Goal: Task Accomplishment & Management: Manage account settings

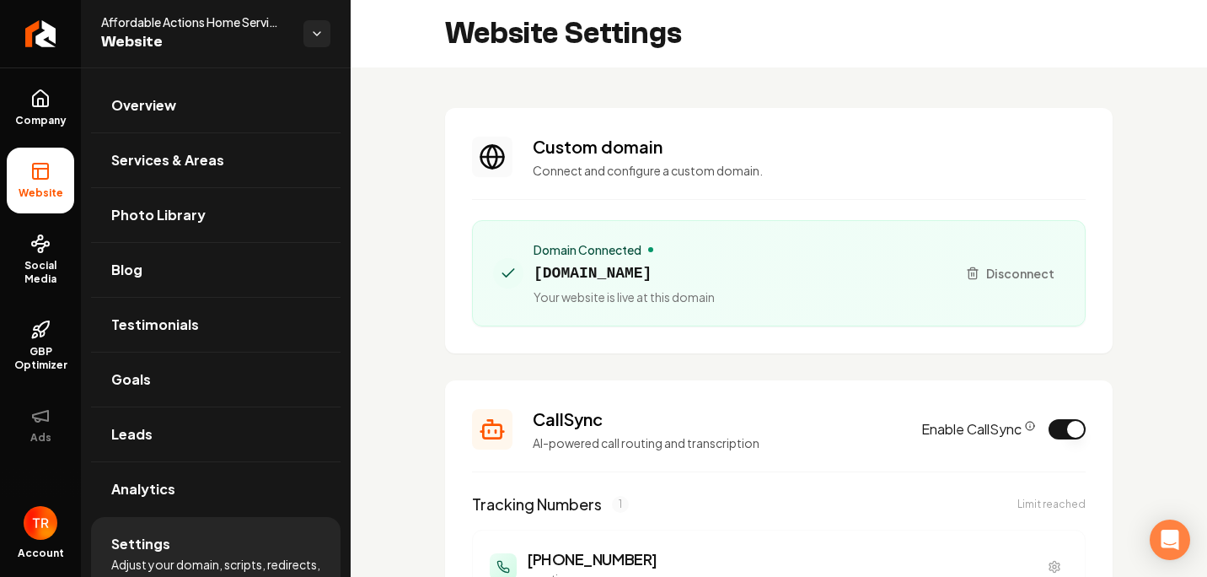
scroll to position [60, 0]
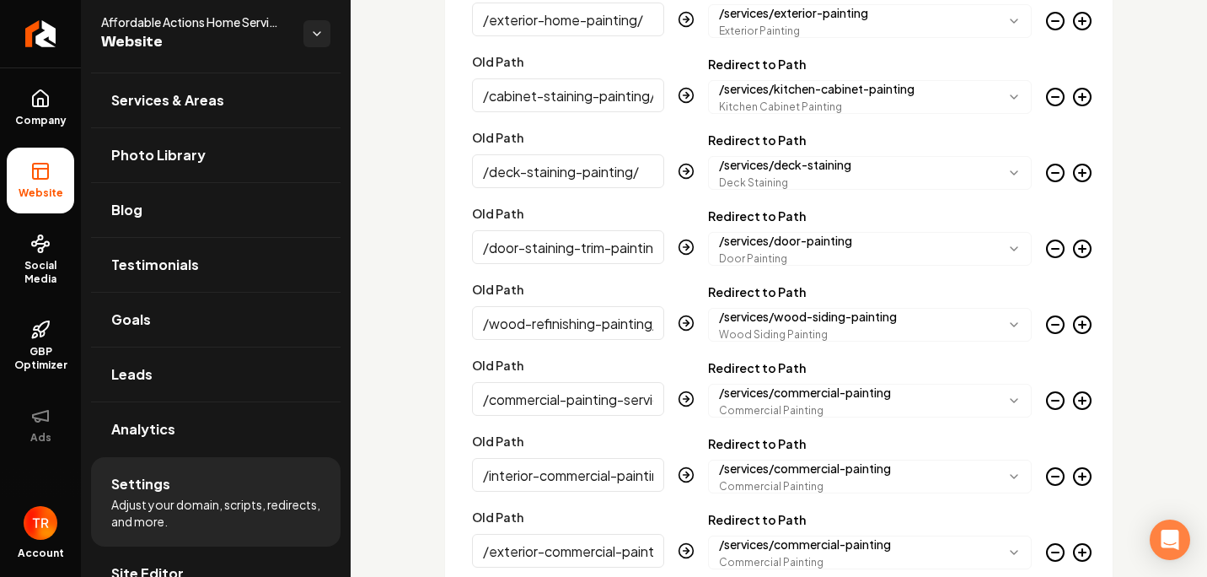
scroll to position [4006, 0]
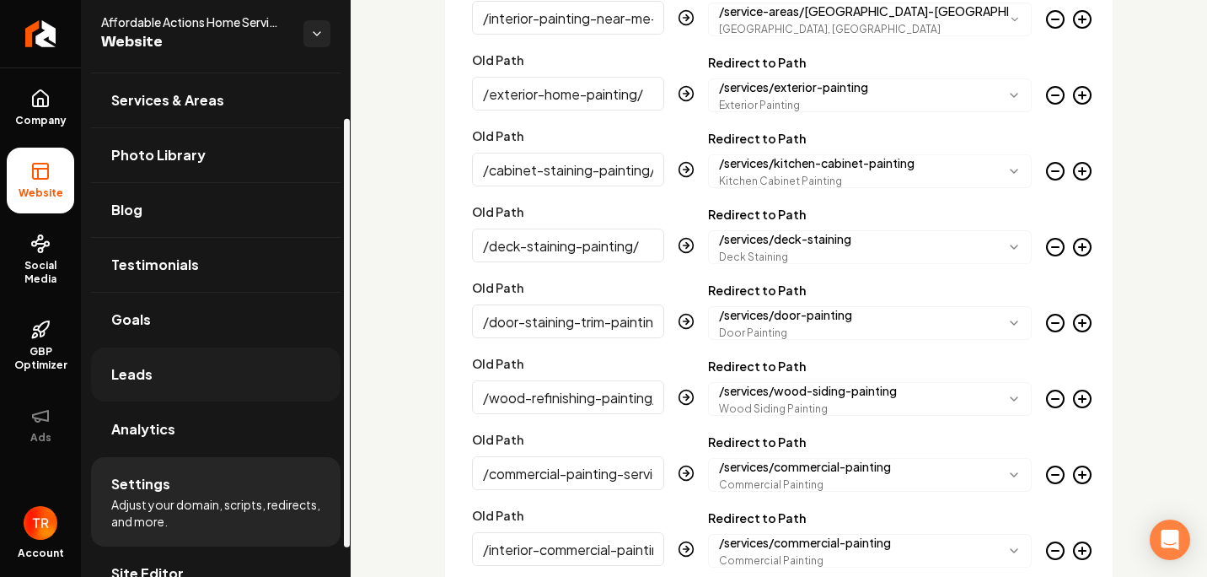
click at [212, 373] on link "Leads" at bounding box center [216, 374] width 250 height 54
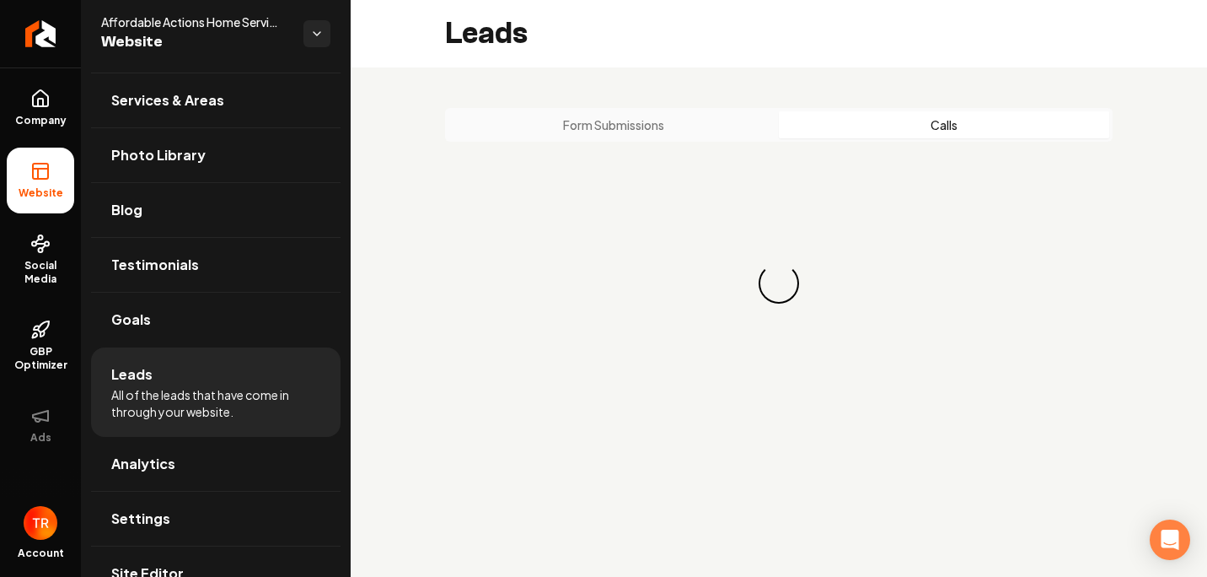
click at [873, 122] on button "Calls" at bounding box center [944, 124] width 330 height 27
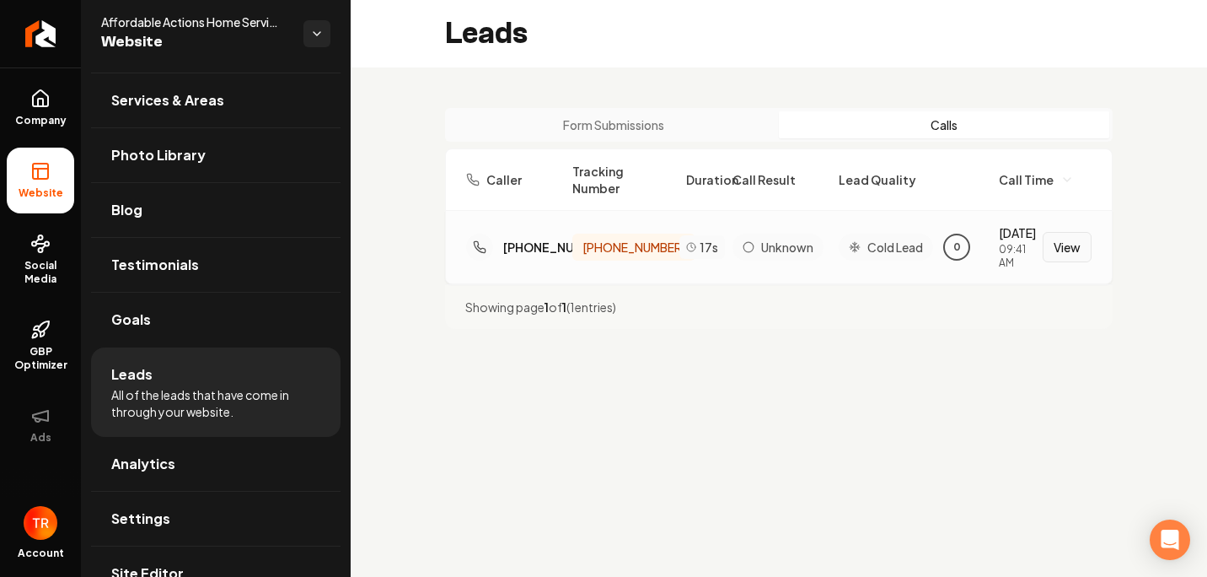
click at [1089, 258] on button "View" at bounding box center [1067, 247] width 49 height 30
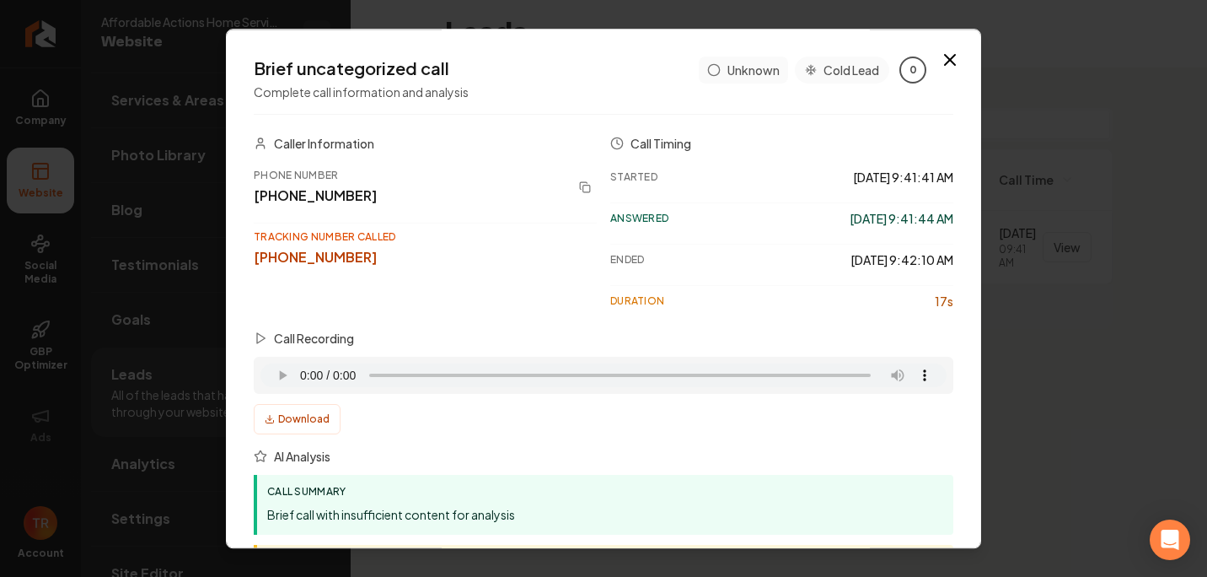
click at [747, 127] on div "Brief uncategorized call Complete call information and analysis Unknown Cold Le…" at bounding box center [604, 528] width 700 height 944
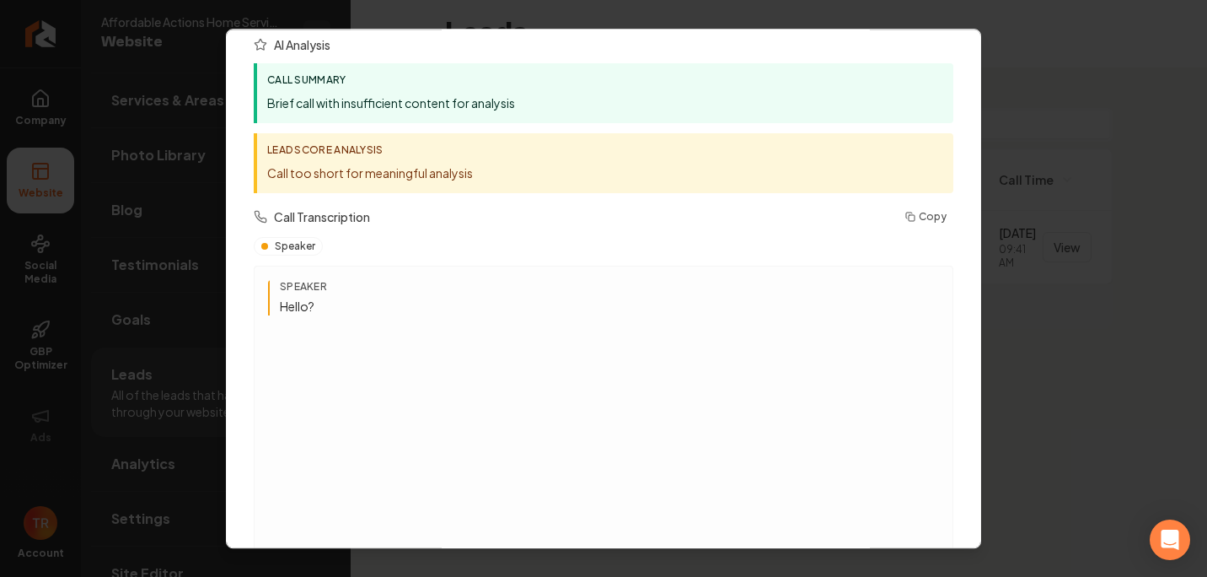
scroll to position [422, 0]
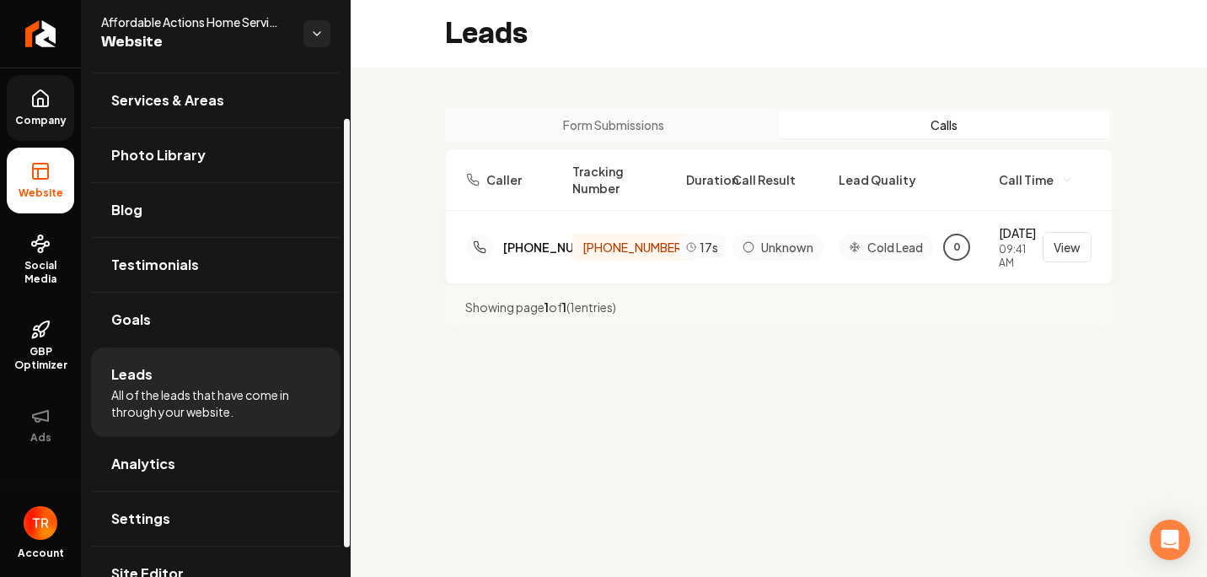
click at [26, 98] on link "Company" at bounding box center [40, 108] width 67 height 66
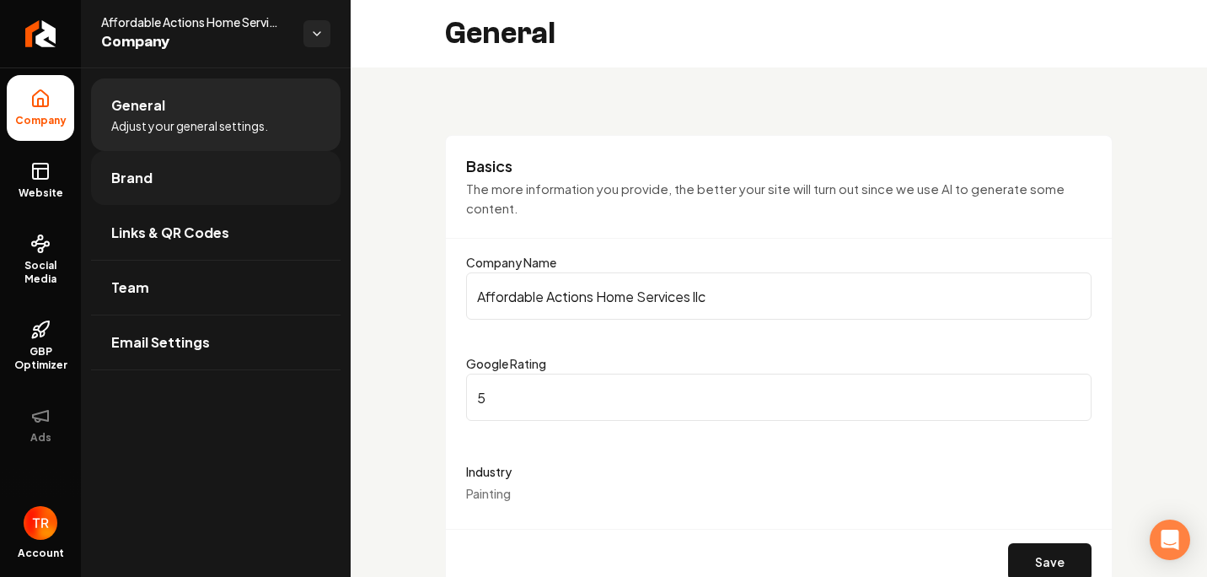
click at [135, 183] on span "Brand" at bounding box center [131, 178] width 41 height 20
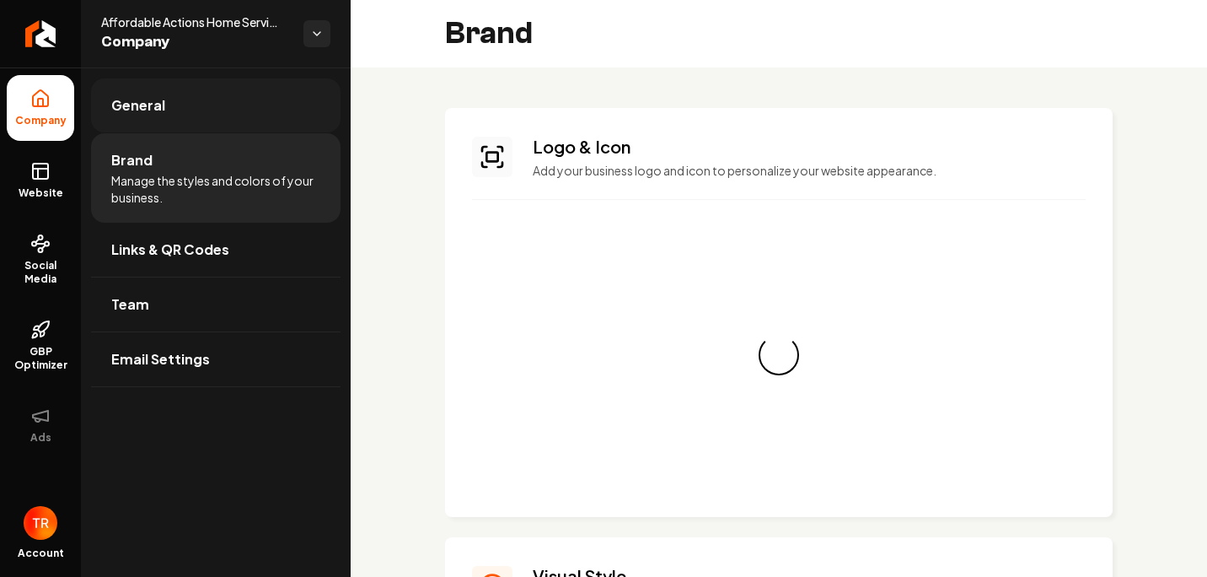
click at [159, 100] on span "General" at bounding box center [138, 105] width 54 height 20
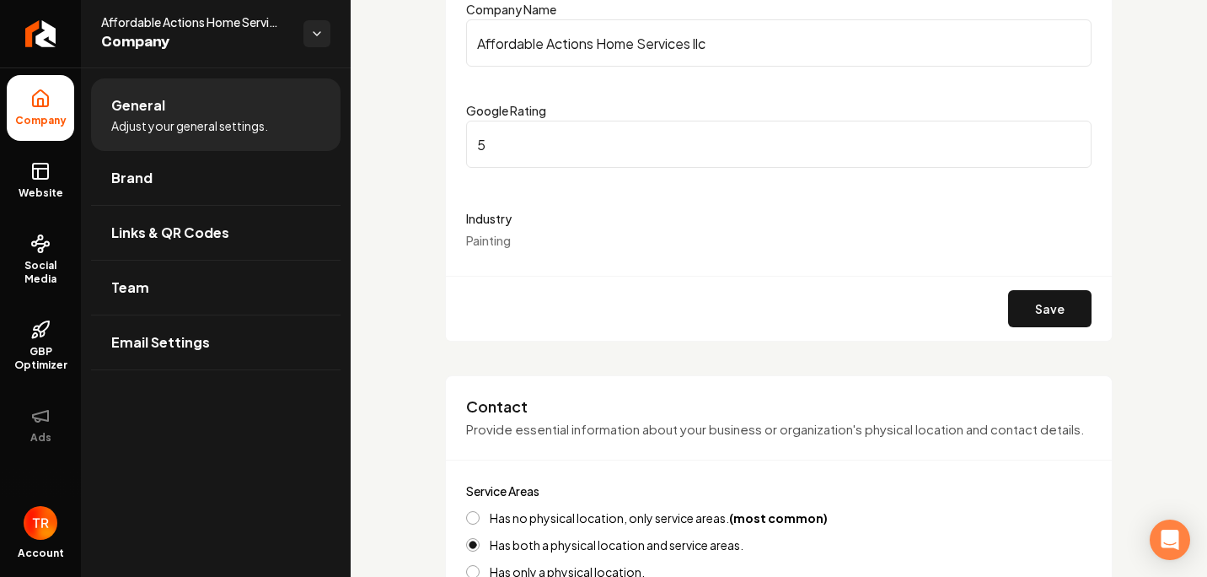
scroll to position [506, 0]
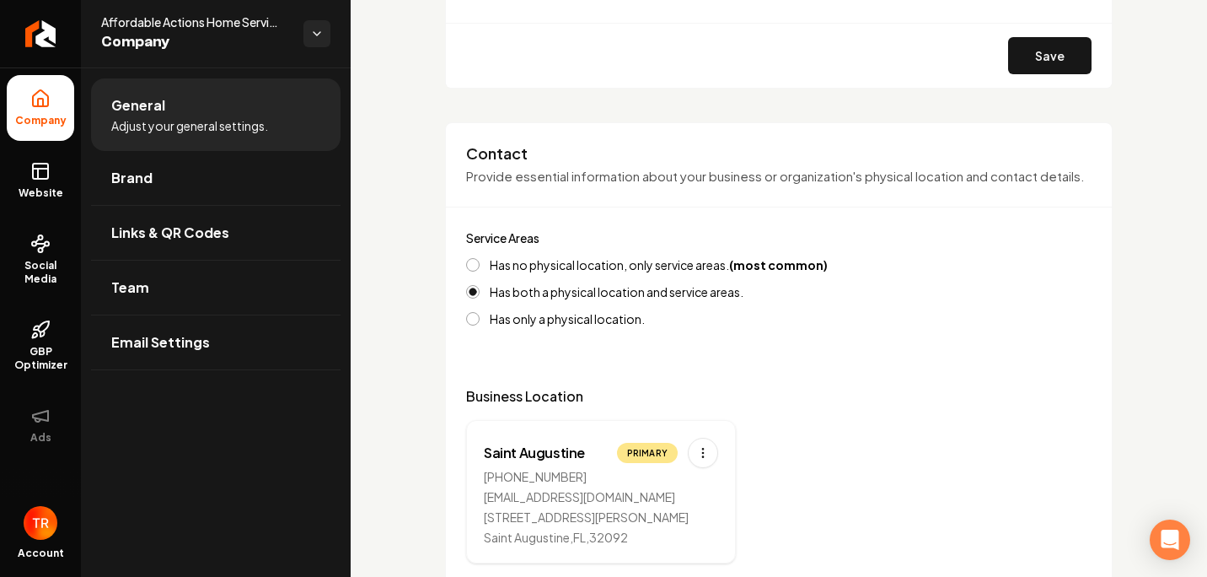
click at [472, 271] on button "Has no physical location, only service areas. (most common)" at bounding box center [472, 264] width 13 height 13
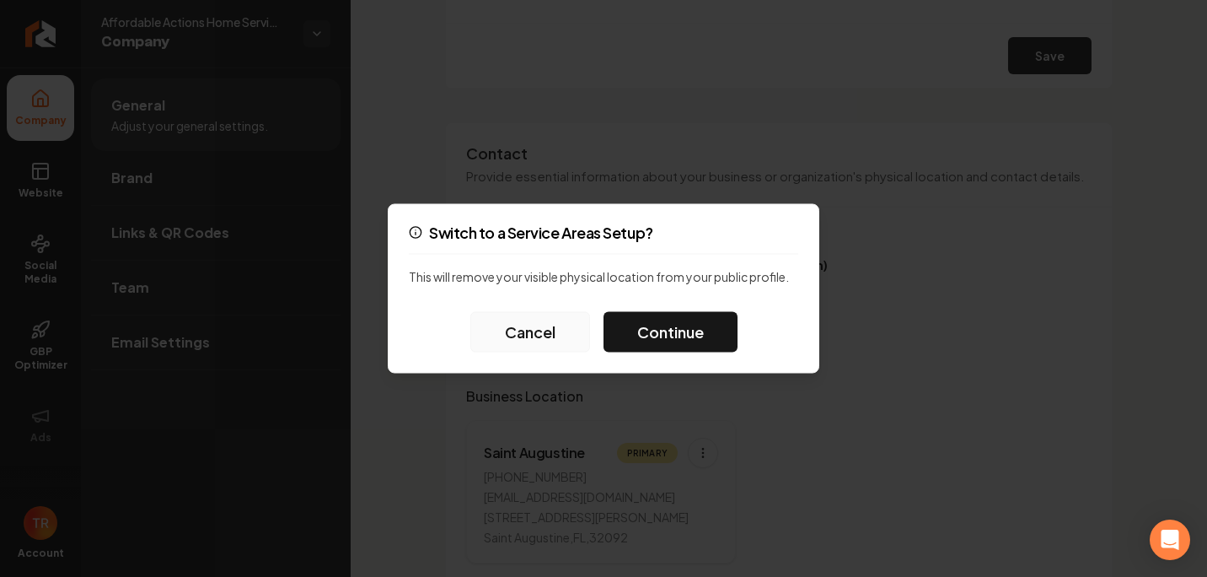
click at [562, 337] on button "Cancel" at bounding box center [530, 332] width 120 height 40
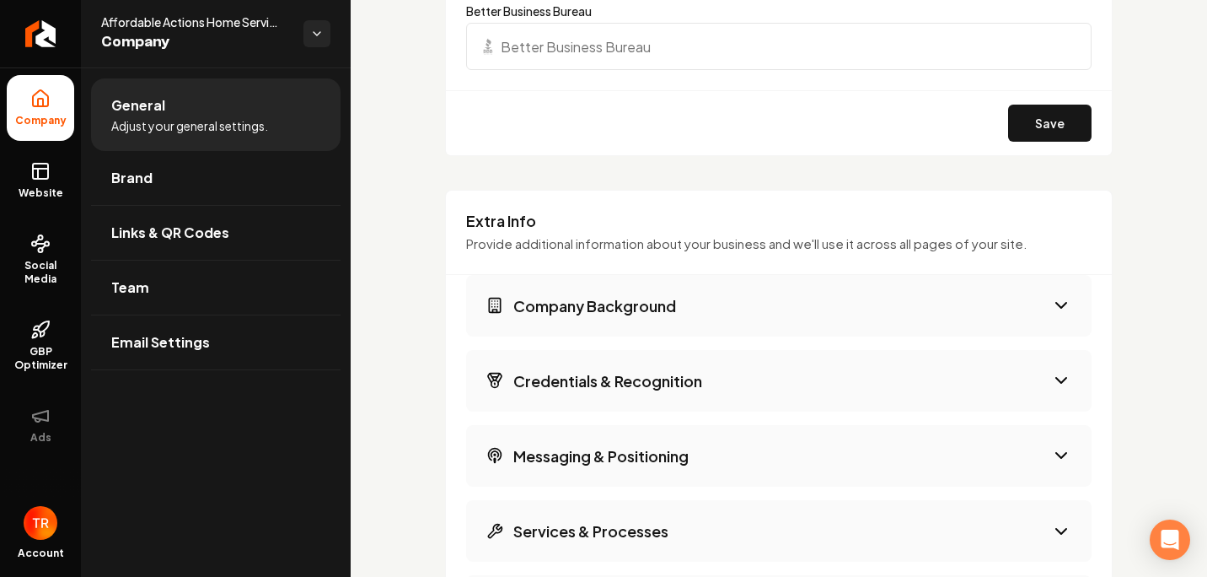
scroll to position [2023, 0]
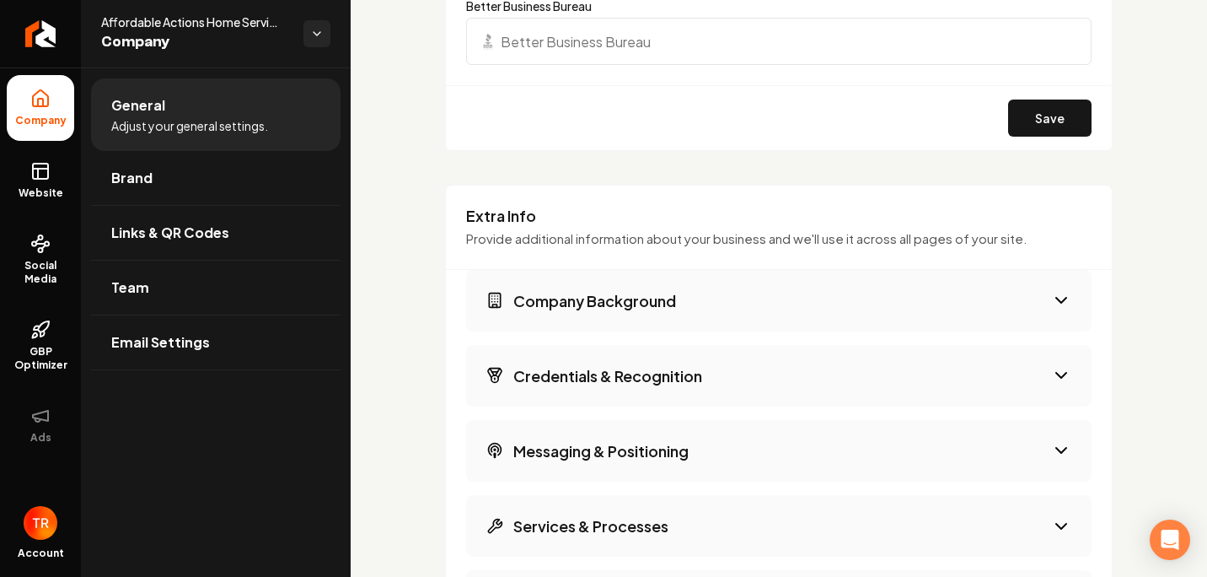
click at [1040, 309] on button "Company Background" at bounding box center [779, 301] width 626 height 62
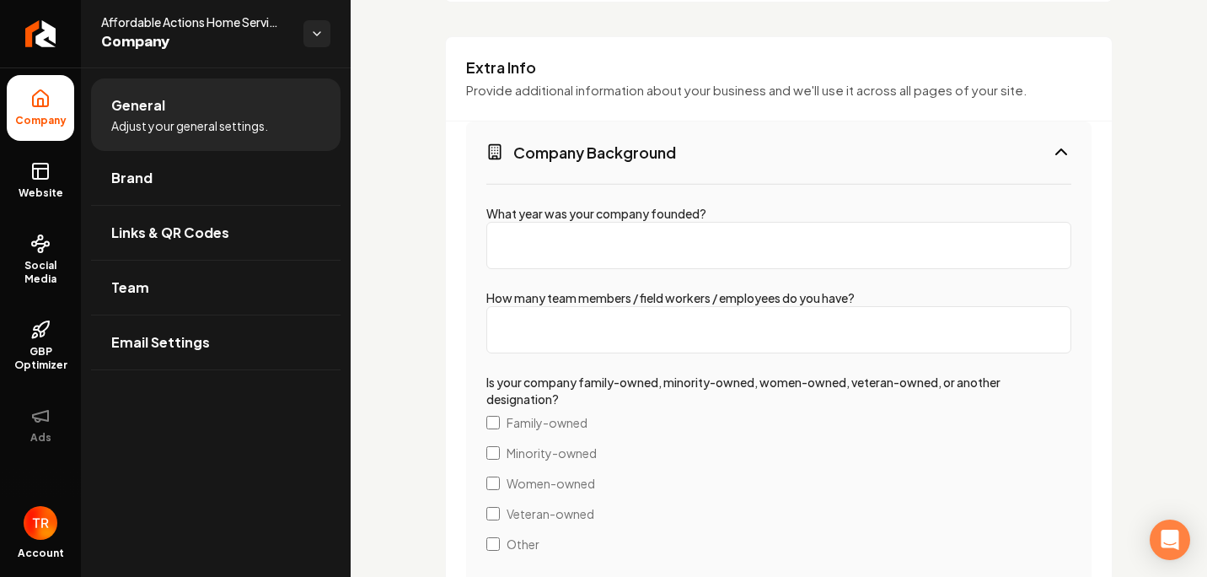
scroll to position [2192, 0]
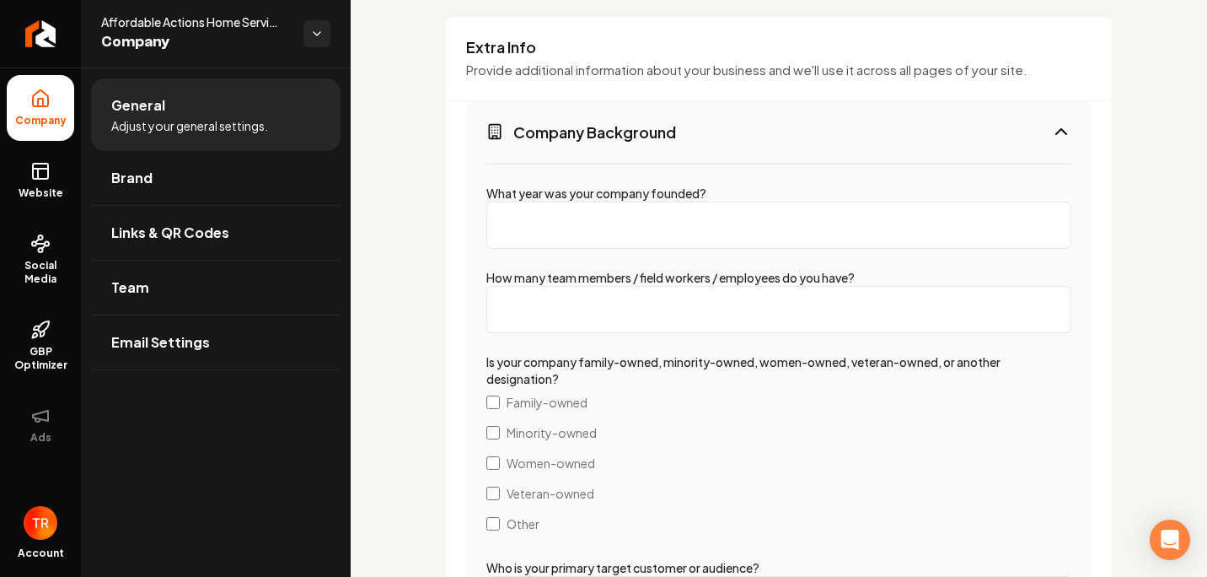
click at [639, 249] on input "What year was your company founded?" at bounding box center [778, 224] width 585 height 47
type input "201"
click at [656, 320] on input "How many team members / field workers / employees do you have?" at bounding box center [778, 309] width 585 height 47
type input "10"
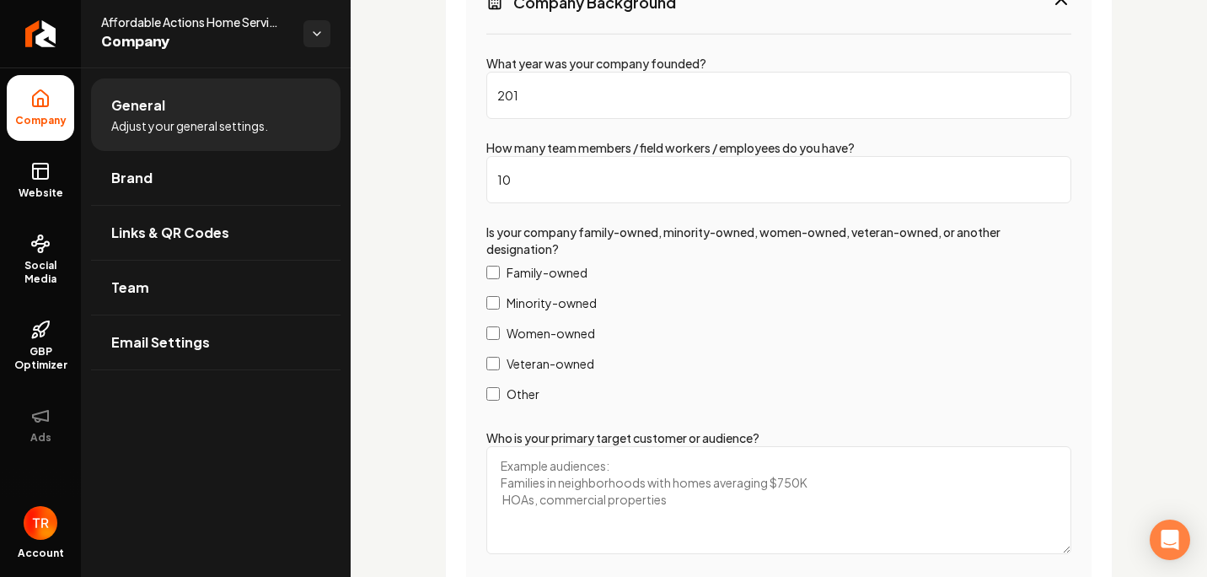
scroll to position [2529, 0]
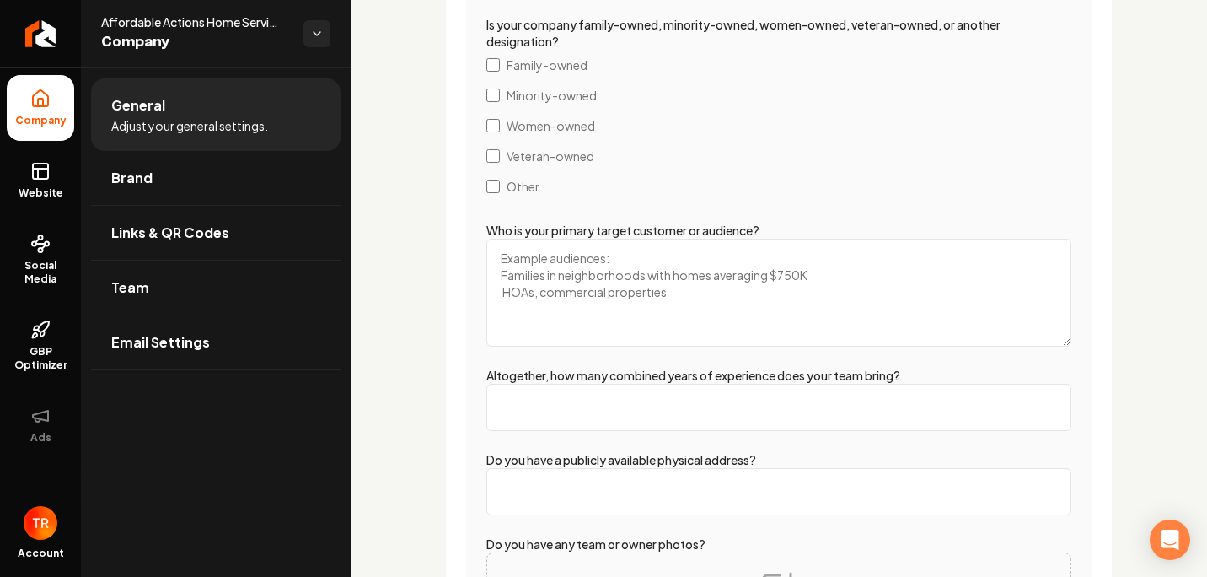
drag, startPoint x: 515, startPoint y: 266, endPoint x: 553, endPoint y: 312, distance: 59.3
click at [517, 266] on textarea "Who is your primary target customer or audience?" at bounding box center [778, 293] width 585 height 108
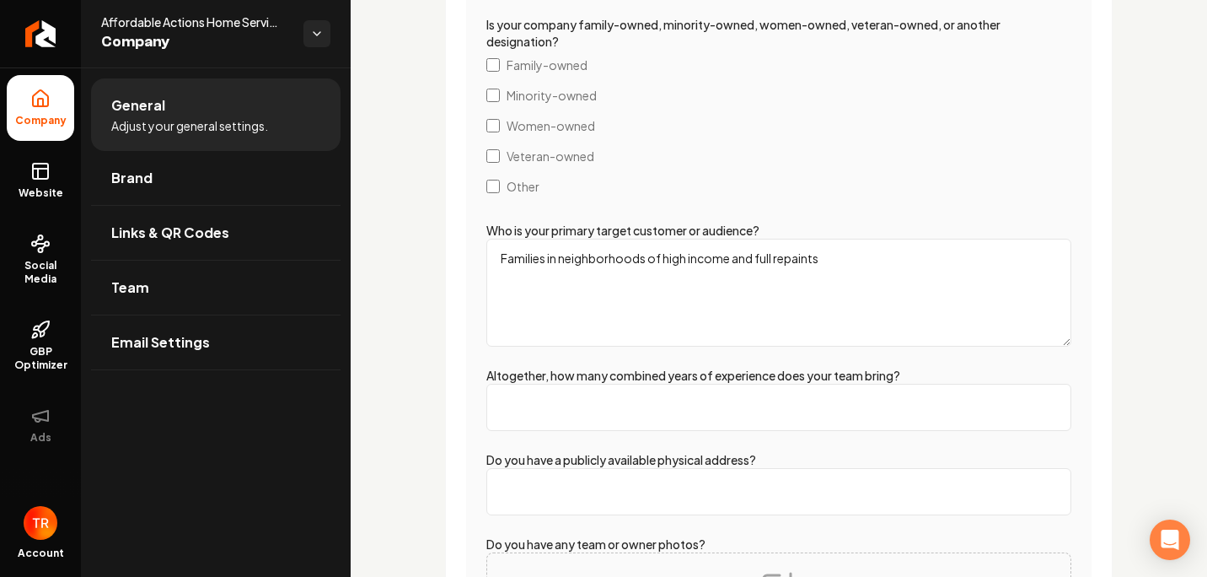
type textarea "Families in neighborhoods of high income and full repaints"
drag, startPoint x: 402, startPoint y: 304, endPoint x: 411, endPoint y: 303, distance: 8.6
click at [515, 416] on input "Altogether, how many combined years of experience does your team bring?" at bounding box center [778, 407] width 585 height 47
type input "15"
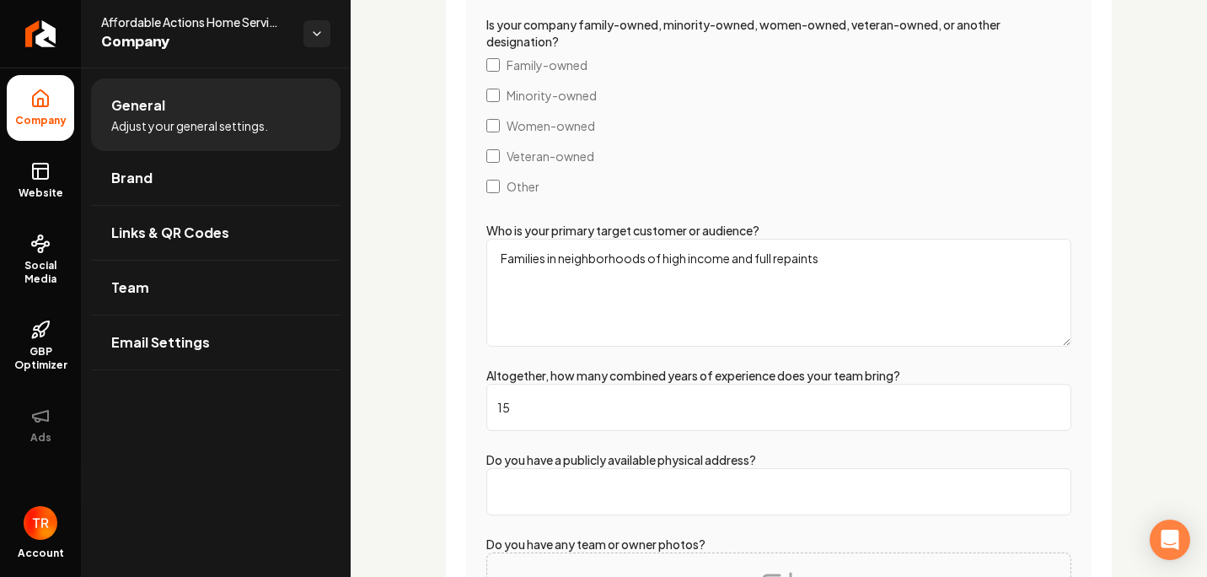
click at [557, 499] on input "Do you have a publicly available physical address?" at bounding box center [778, 491] width 585 height 47
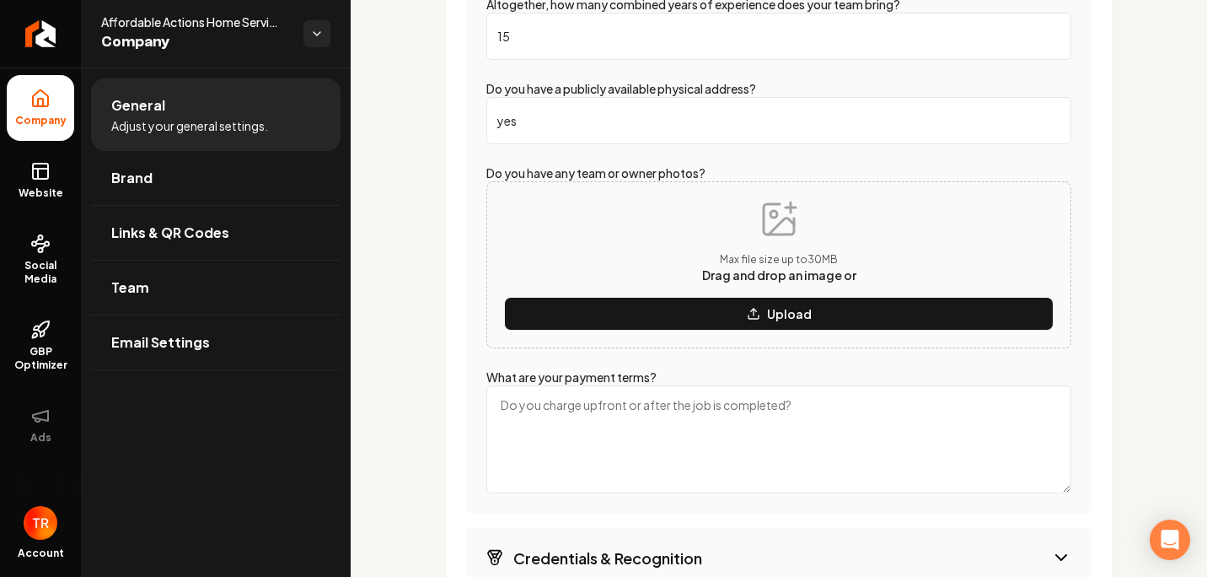
scroll to position [2951, 0]
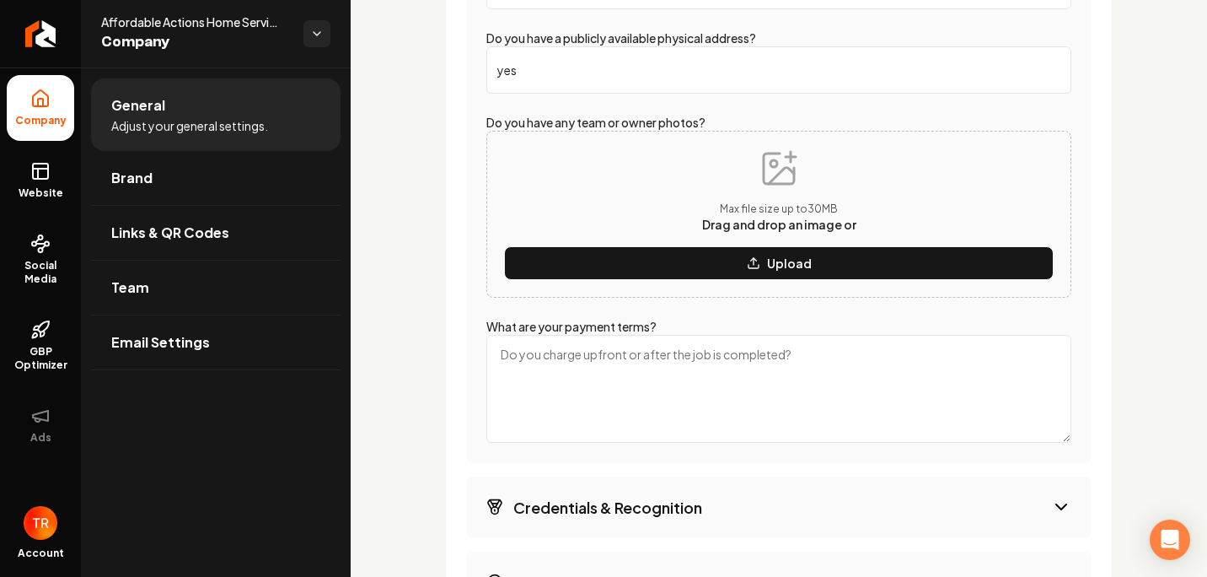
type input "yes"
click at [670, 379] on textarea "What are your payment terms?" at bounding box center [778, 389] width 585 height 108
click at [724, 378] on textarea "Deposit and paid upon completion and satisfaction" at bounding box center [778, 389] width 585 height 108
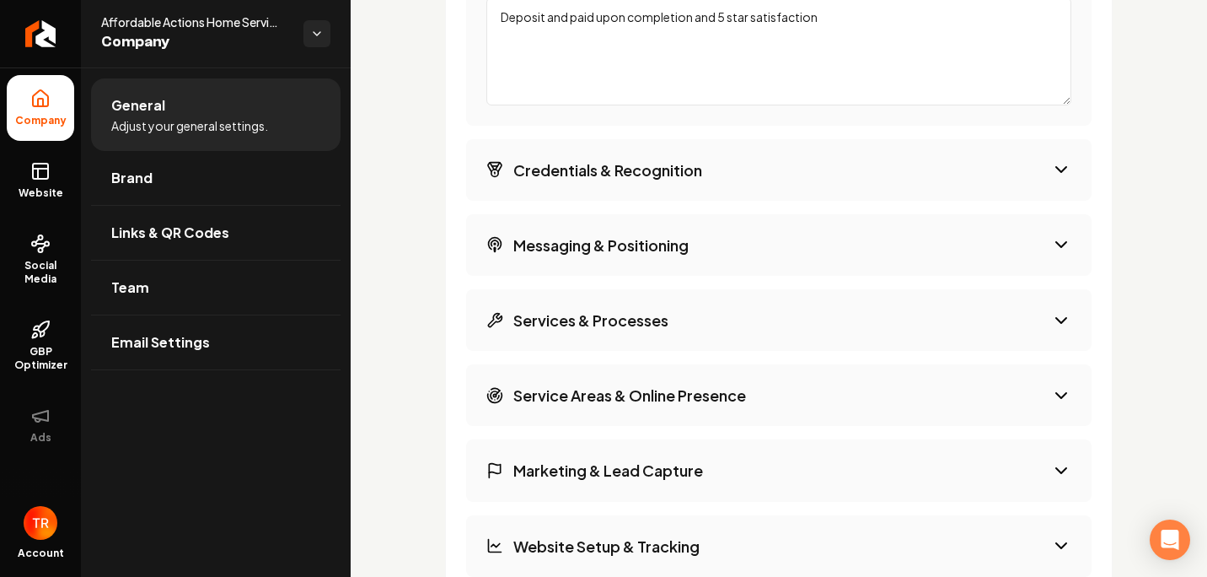
type textarea "Deposit and paid upon completion and 5 star satisfaction"
click at [826, 186] on button "Credentials & Recognition" at bounding box center [779, 170] width 626 height 62
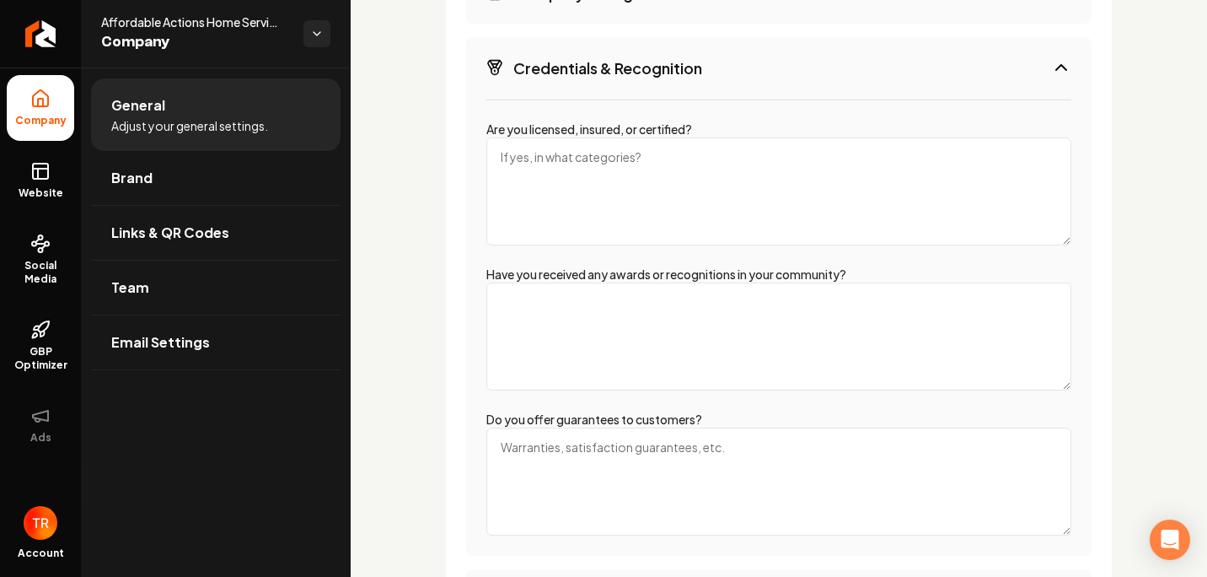
scroll to position [2361, 0]
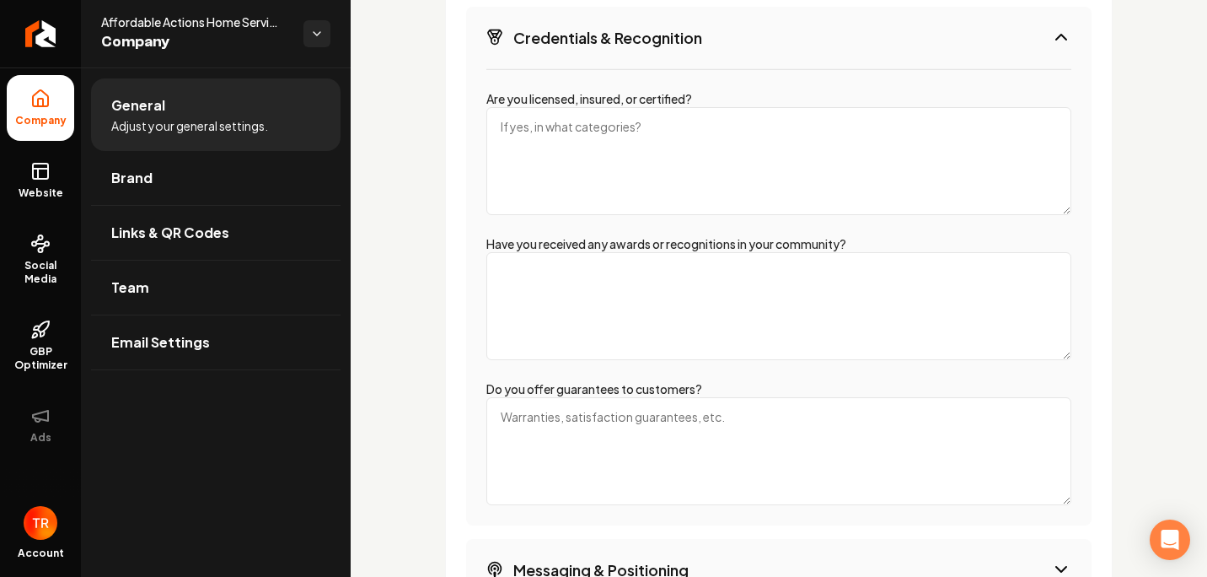
click at [758, 145] on textarea "Are you licensed, insured, or certified?" at bounding box center [778, 161] width 585 height 108
type textarea "Yes, Licensed, insured, and workers comp"
click at [785, 303] on textarea "Have you received any awards or recognitions in your community?" at bounding box center [778, 306] width 585 height 108
click at [732, 450] on textarea "Do you offer guarantees to customers?" at bounding box center [778, 451] width 585 height 108
click at [588, 438] on textarea "5 year [PERSON_NAME] guarantee" at bounding box center [778, 451] width 585 height 108
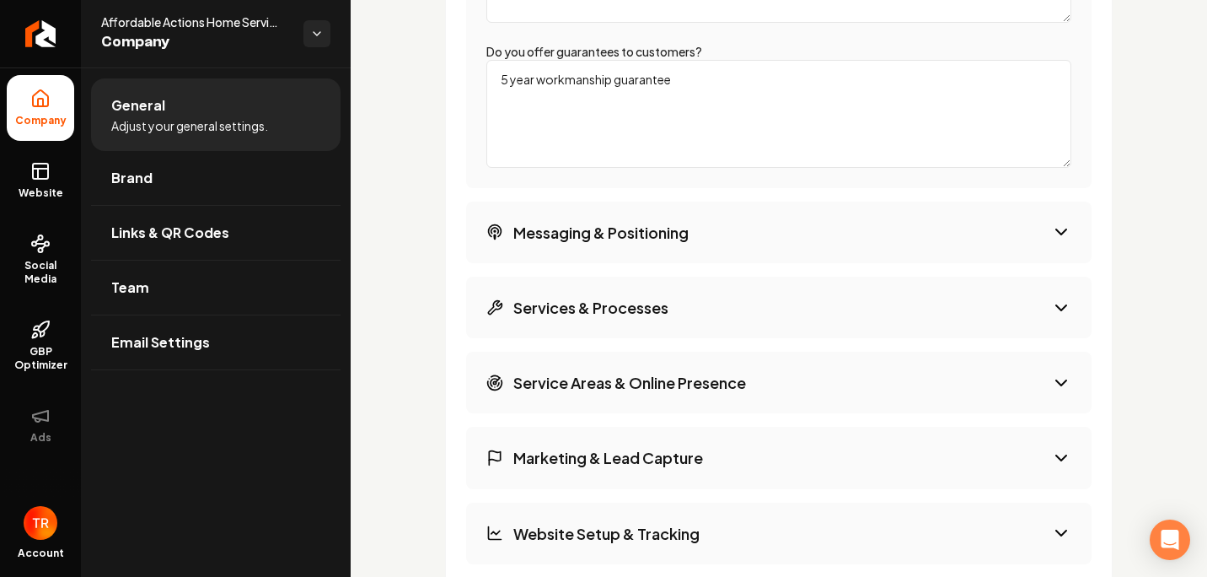
type textarea "5 year workmanship guarantee"
click at [674, 243] on h3 "Messaging & Positioning" at bounding box center [600, 232] width 175 height 21
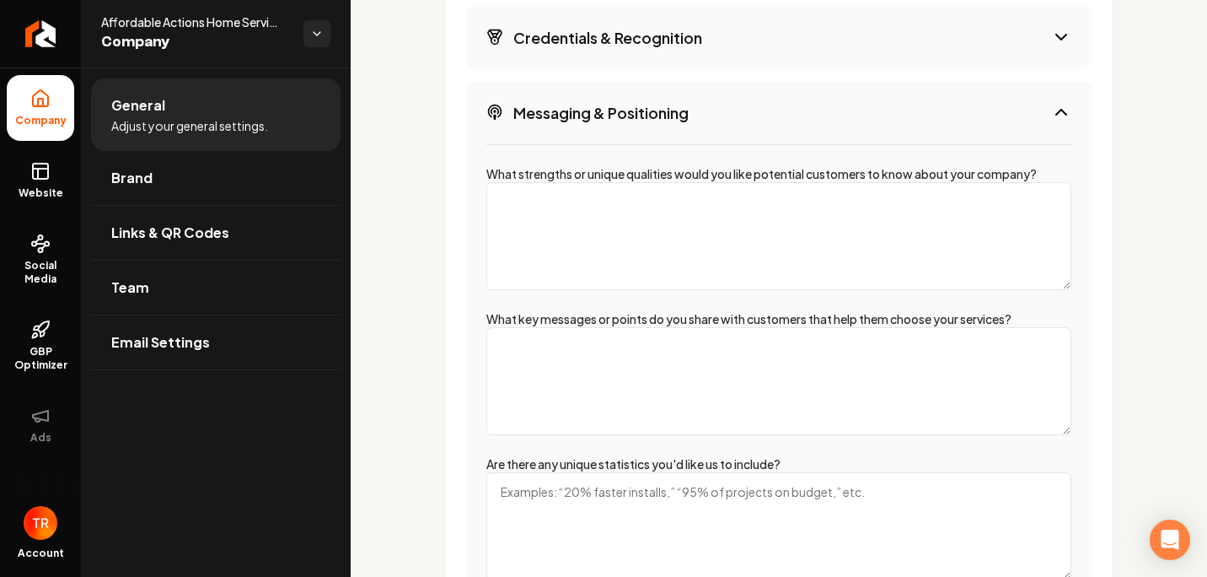
click at [958, 240] on textarea "What strengths or unique qualities would you like potential customers to know a…" at bounding box center [778, 236] width 585 height 108
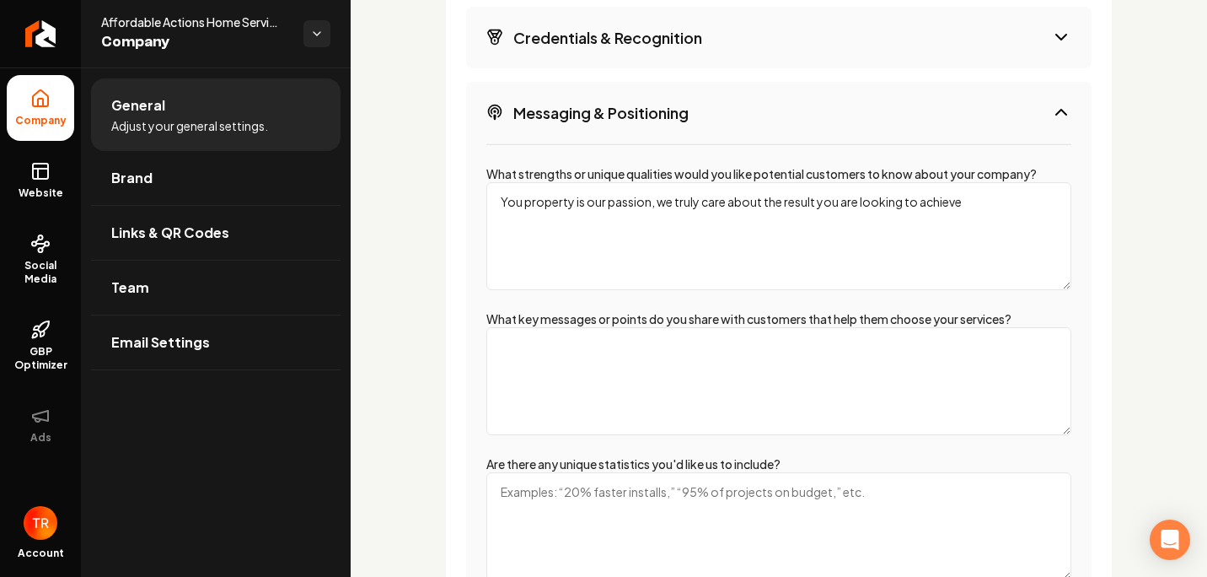
type textarea "You property is our passion, we truly care about the result you are looking to …"
click at [686, 371] on textarea "What key messages or points do you share with customers that help them choose y…" at bounding box center [778, 381] width 585 height 108
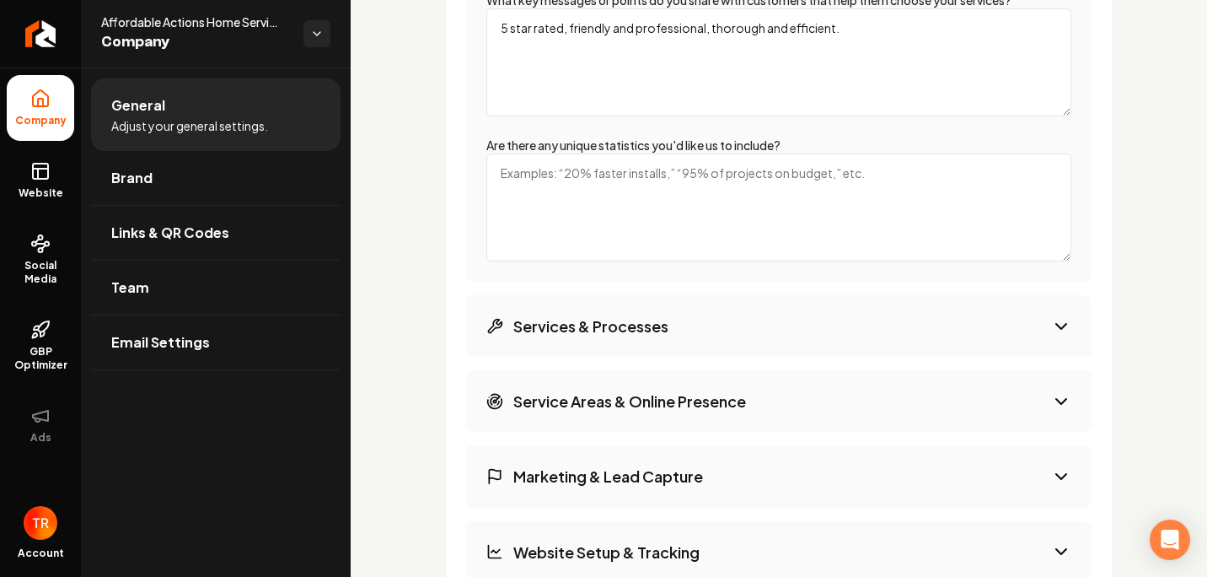
scroll to position [2699, 0]
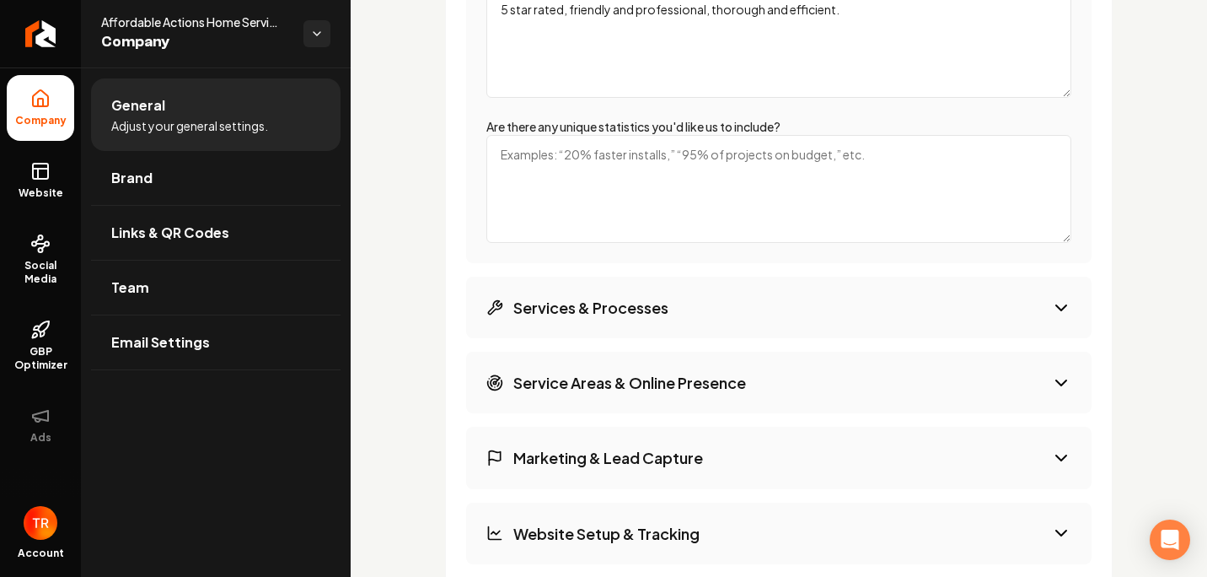
type textarea "5 star rated, friendly and professional, thorough and efficient."
click at [631, 222] on textarea "Are there any unique statistics you'd like us to include?" at bounding box center [778, 189] width 585 height 108
type textarea "1"
click at [643, 338] on button "Services & Processes" at bounding box center [779, 308] width 626 height 62
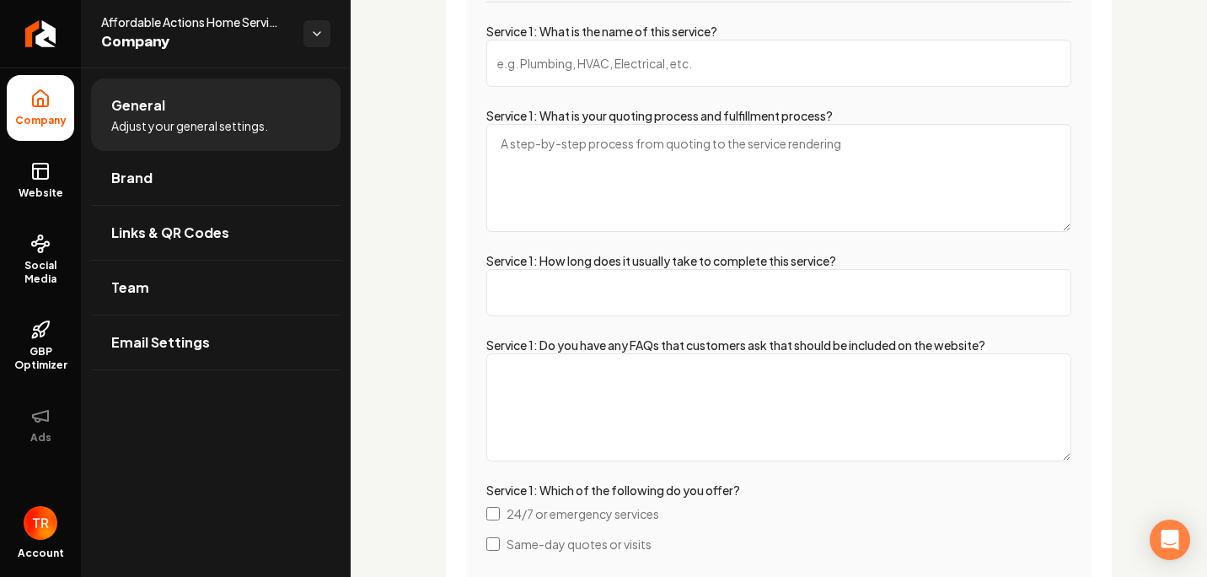
click at [576, 82] on input "Service 1: What is the name of this service?" at bounding box center [778, 63] width 585 height 47
type input "Painting"
type textarea "Go over project details on site or over the phone"
click at [584, 316] on input "Service 1: How long does it usually take to complete this service?" at bounding box center [778, 292] width 585 height 47
type input "2"
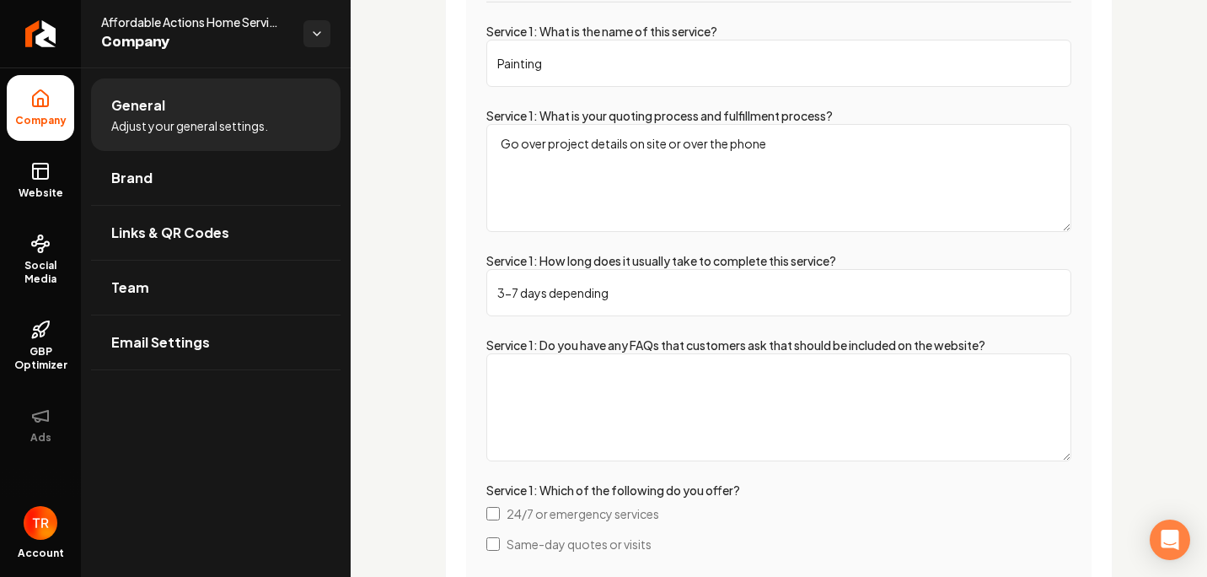
click at [498, 310] on input "3-7 days depending" at bounding box center [778, 292] width 585 height 47
type input "1-7 days depending"
click at [557, 403] on textarea "Service 1: Do you have any FAQs that customers ask that should be included on t…" at bounding box center [778, 407] width 585 height 108
type textarea "a"
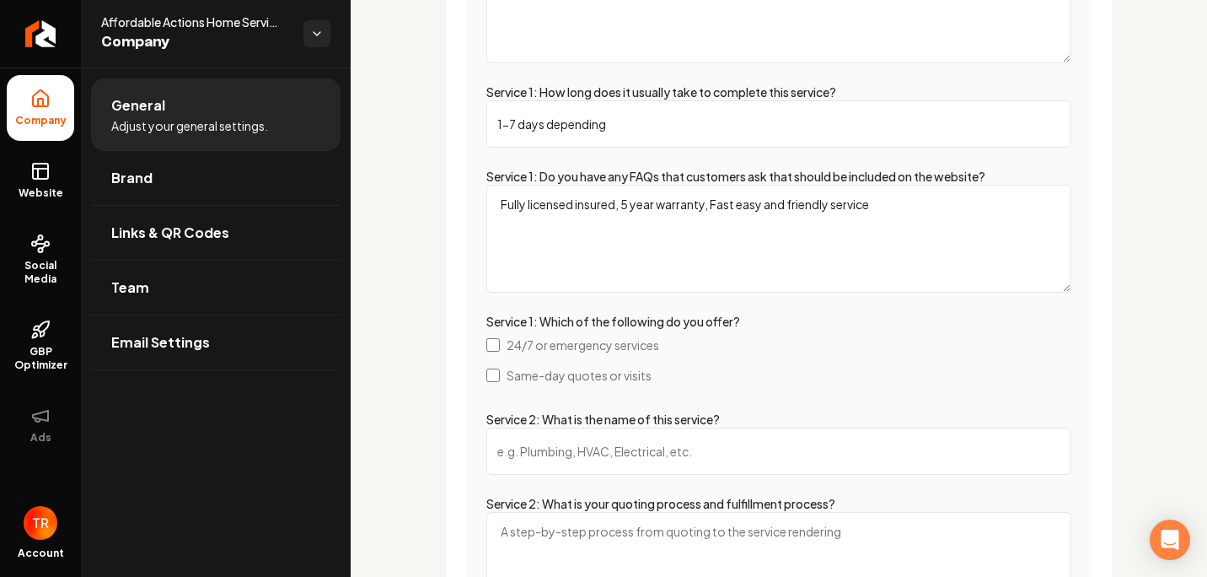
scroll to position [2916, 0]
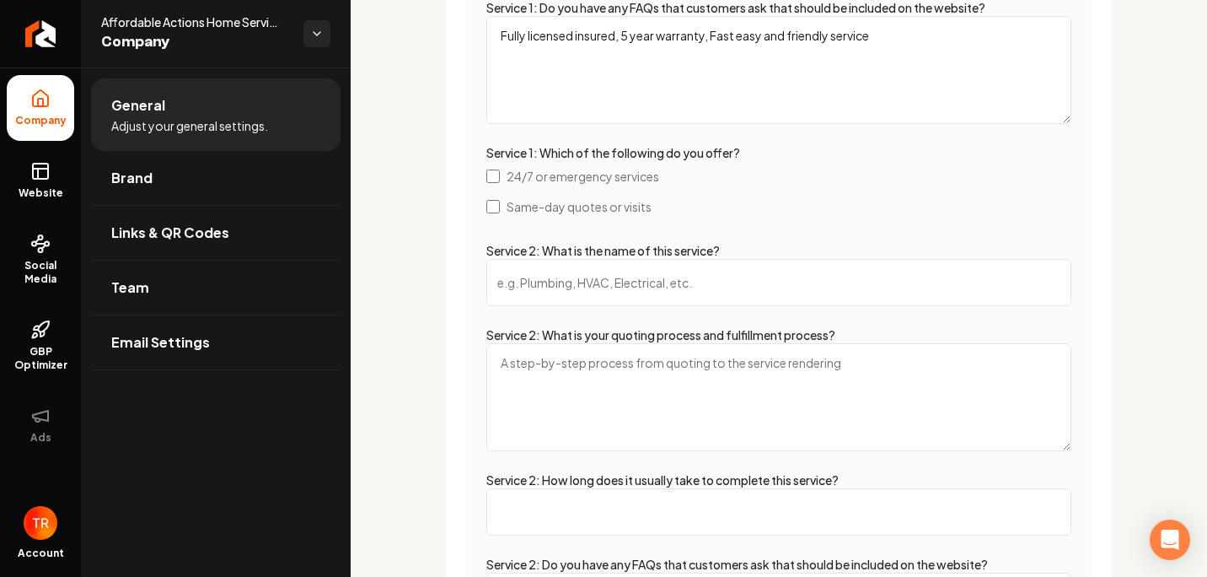
type textarea "Fully licensed insured, 5 year warranty, Fast easy and friendly service"
click at [498, 306] on input "Service 2: What is the name of this service?" at bounding box center [778, 282] width 585 height 47
type input "Painting"
click at [578, 385] on textarea "Service 2: What is your quoting process and fulfillment process?" at bounding box center [778, 397] width 585 height 108
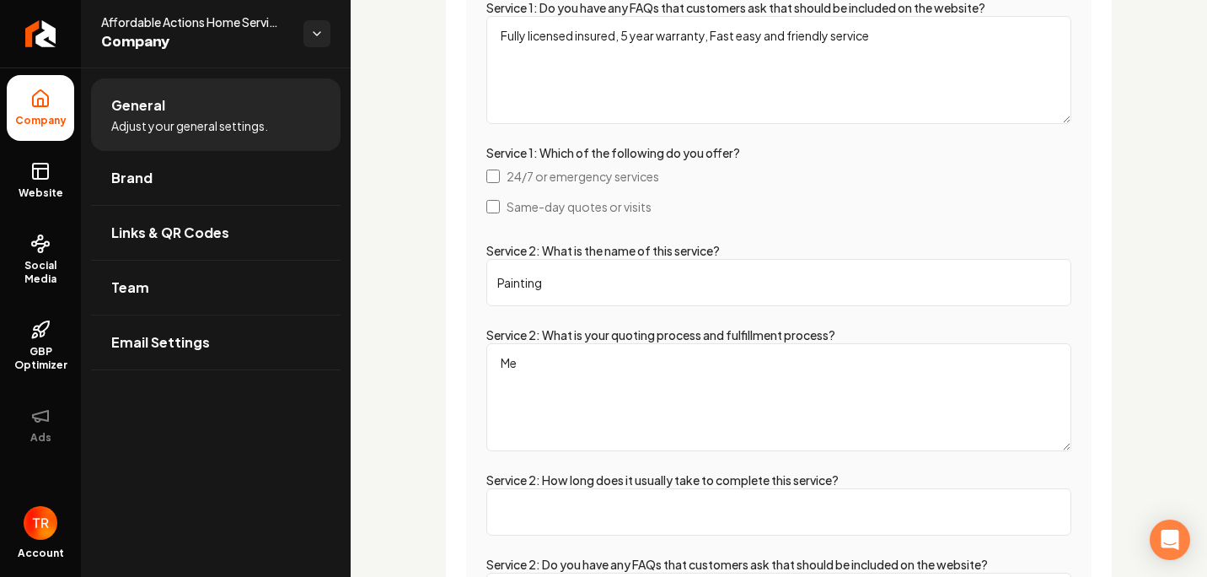
type textarea "M"
type textarea "S"
type textarea "M"
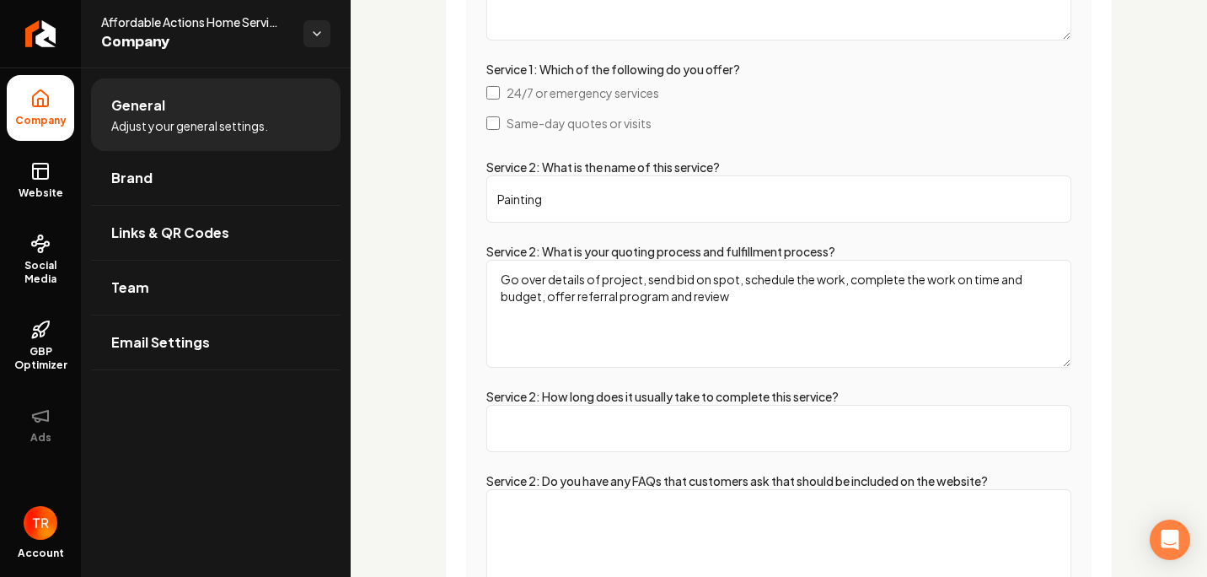
scroll to position [3000, 0]
type textarea "Go over details of project, send bid on spot, schedule the work, complete the w…"
click at [602, 429] on input "Service 2: How long does it usually take to complete this service?" at bounding box center [778, 427] width 585 height 47
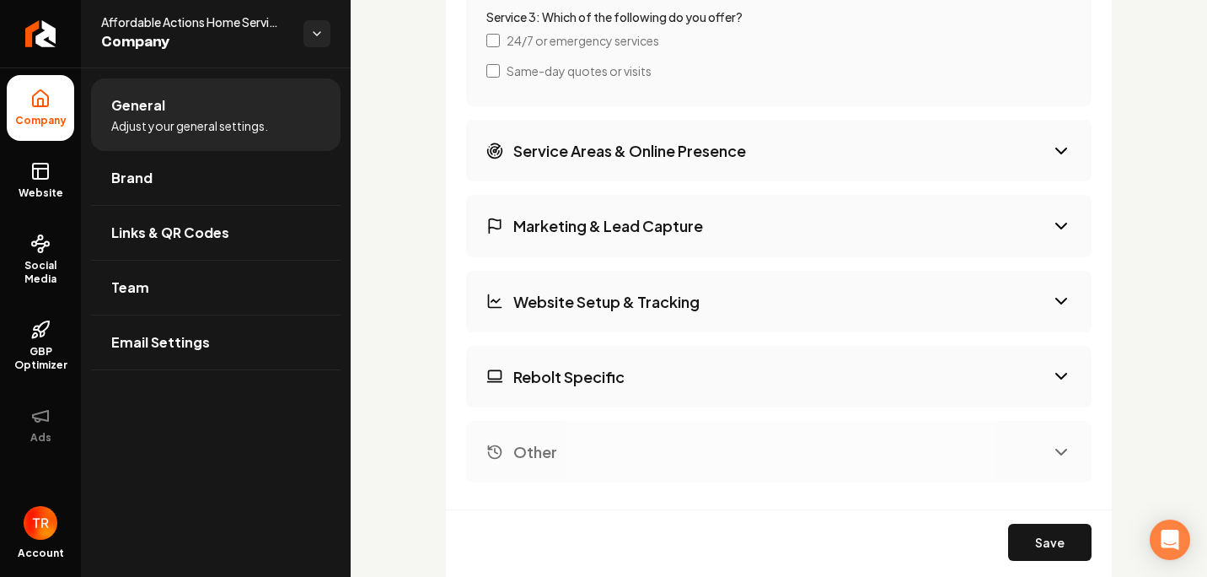
scroll to position [4270, 0]
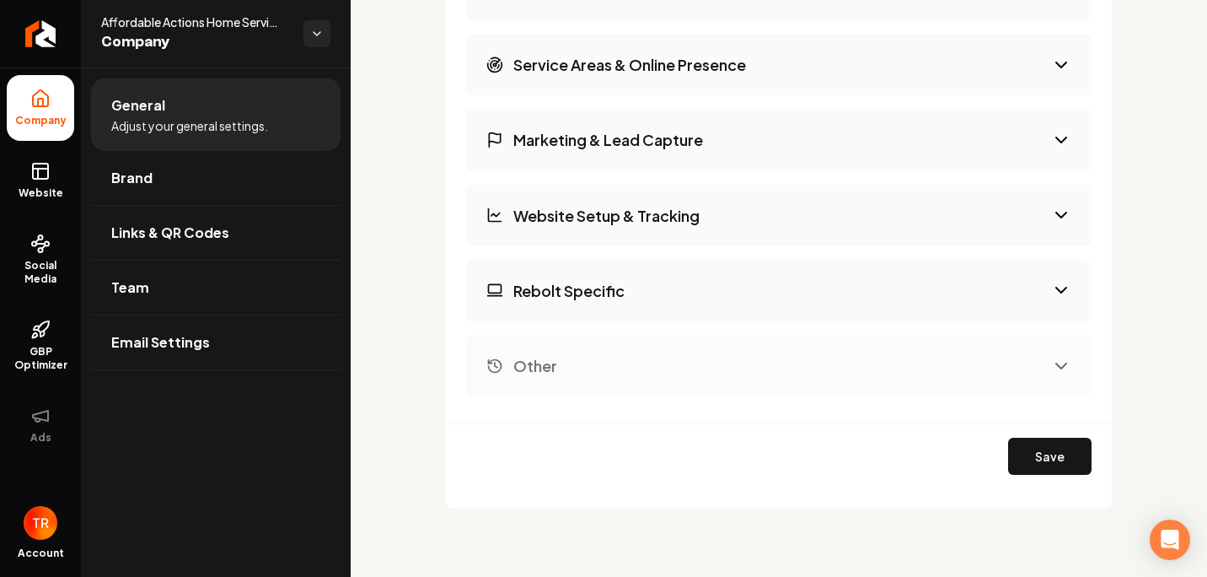
type input "1-7 days"
click at [612, 70] on h3 "Service Areas & Online Presence" at bounding box center [629, 64] width 233 height 21
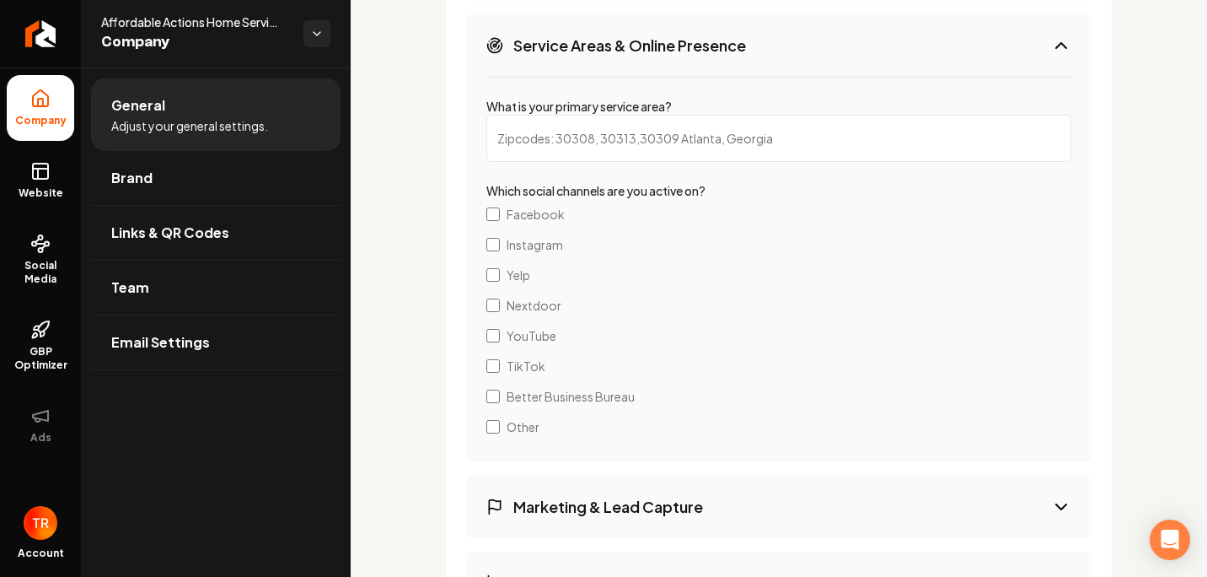
click at [486, 386] on div "What is your primary service area? Which social channels are you active on? Fac…" at bounding box center [779, 269] width 626 height 386
click at [566, 158] on input "What is your primary service area?" at bounding box center [778, 138] width 585 height 47
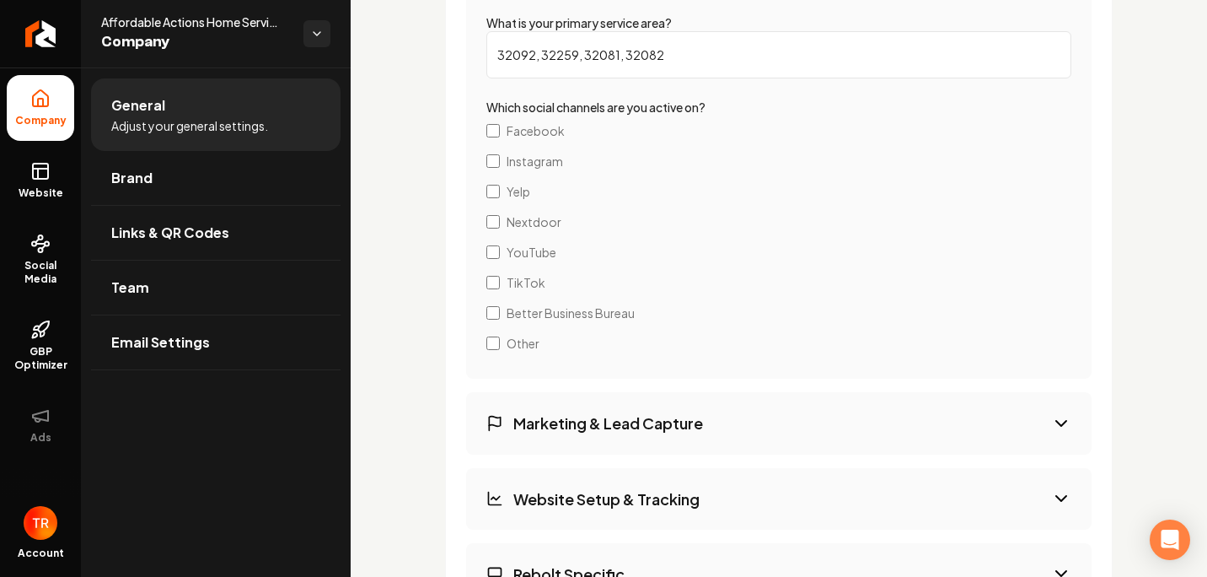
scroll to position [2663, 0]
type input "32092, 32259, 32081, 32082"
click at [562, 432] on h3 "Marketing & Lead Capture" at bounding box center [608, 421] width 190 height 21
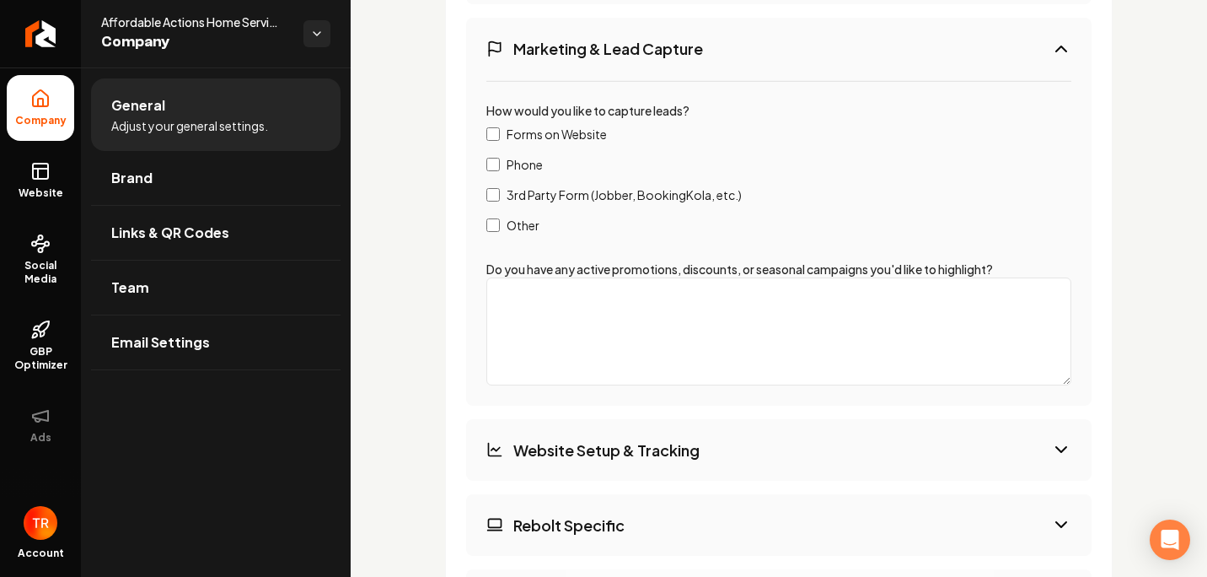
scroll to position [2651, 0]
click at [512, 336] on textarea "Do you have any active promotions, discounts, or seasonal campaigns you'd like …" at bounding box center [778, 331] width 585 height 108
type textarea "10% holiday repaints"
click at [568, 459] on h3 "Website Setup & Tracking" at bounding box center [606, 448] width 186 height 21
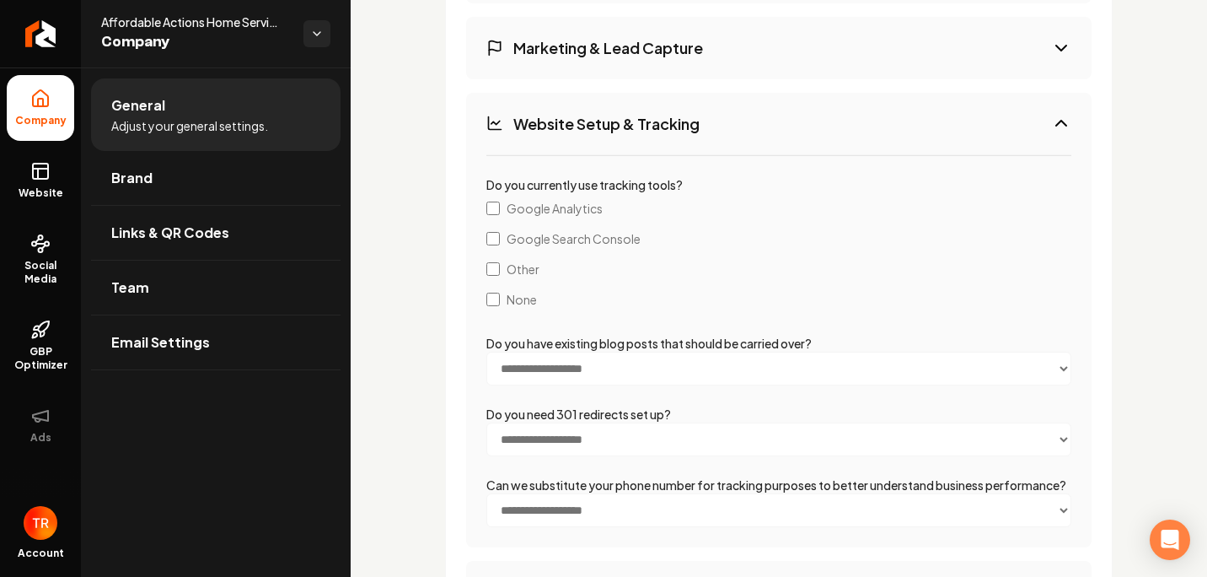
click at [502, 223] on label "Google Analytics" at bounding box center [778, 208] width 585 height 30
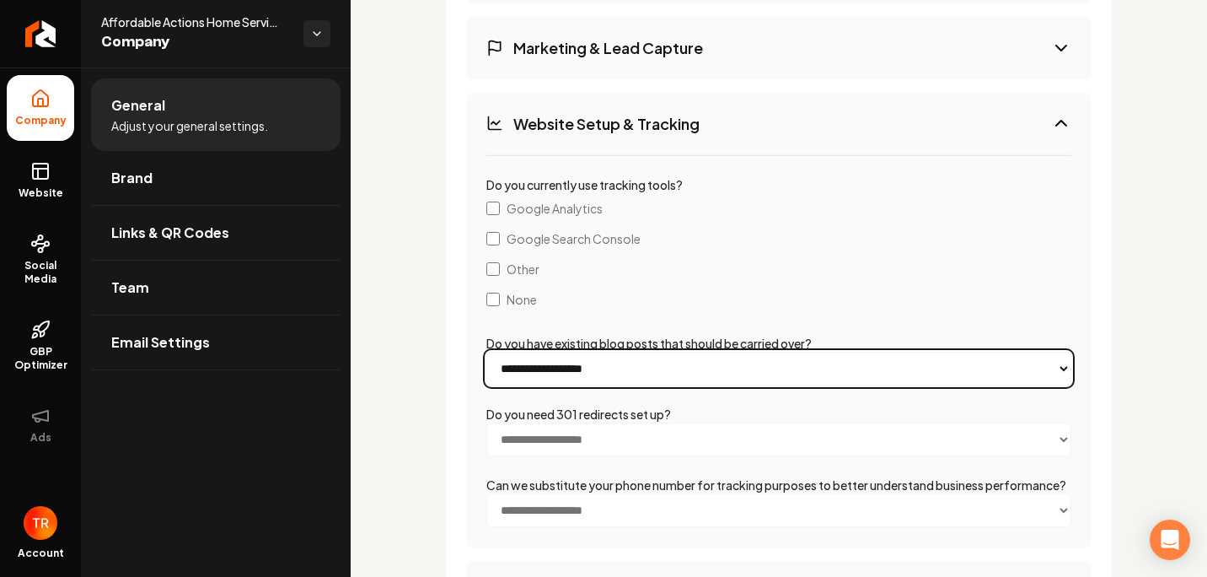
click at [508, 385] on select "**********" at bounding box center [778, 369] width 585 height 34
select select "***"
click at [486, 370] on select "**********" at bounding box center [778, 369] width 585 height 34
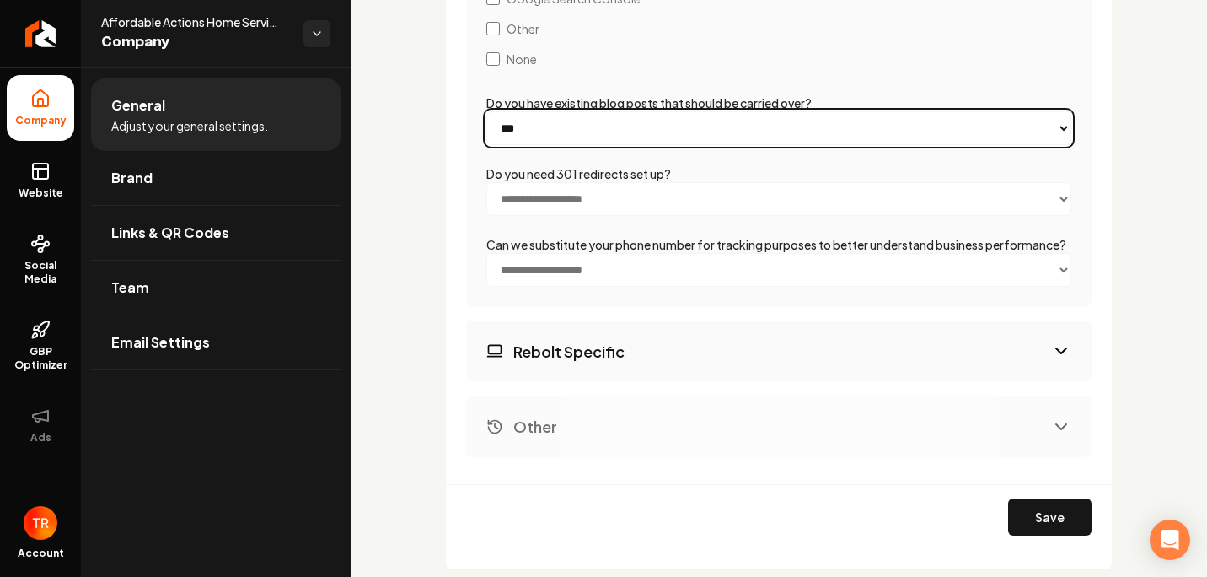
scroll to position [2904, 0]
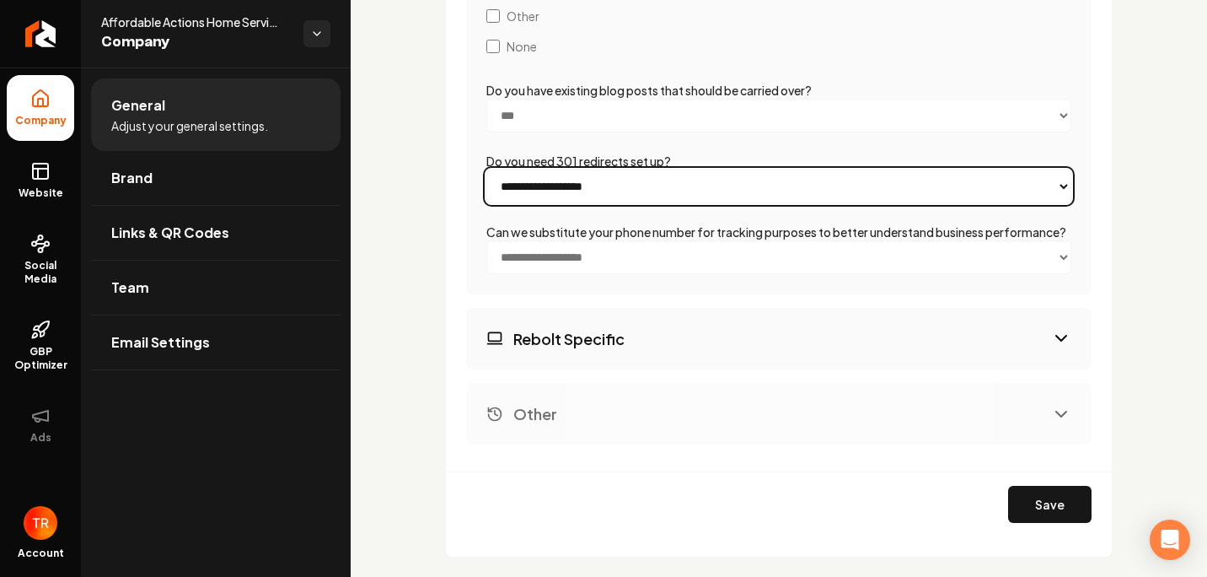
click at [569, 191] on select "**********" at bounding box center [778, 186] width 585 height 34
select select "***"
click at [486, 188] on select "**********" at bounding box center [778, 186] width 585 height 34
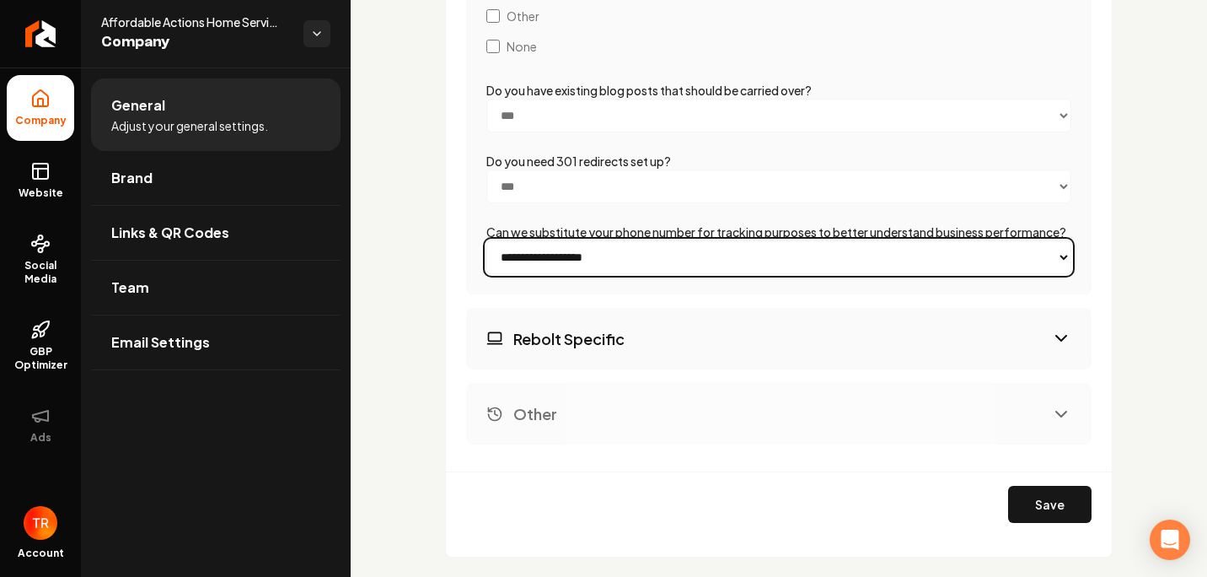
click at [535, 274] on select "**********" at bounding box center [778, 257] width 585 height 34
select select "***"
click at [486, 274] on select "**********" at bounding box center [778, 257] width 585 height 34
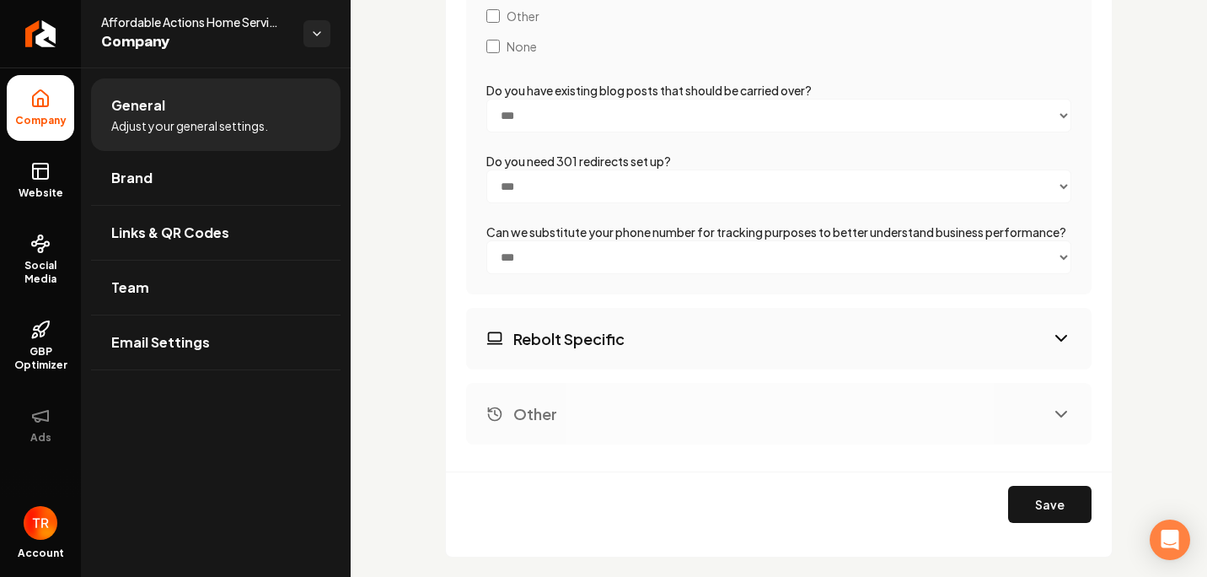
click at [520, 349] on h3 "Rebolt Specific" at bounding box center [568, 338] width 111 height 21
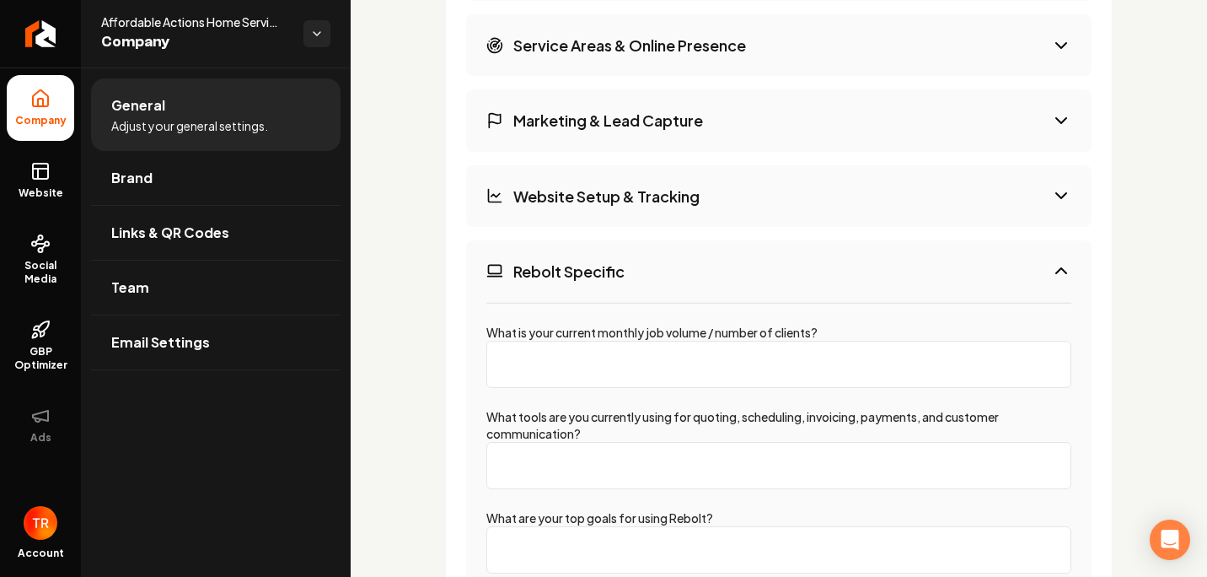
scroll to position [2663, 0]
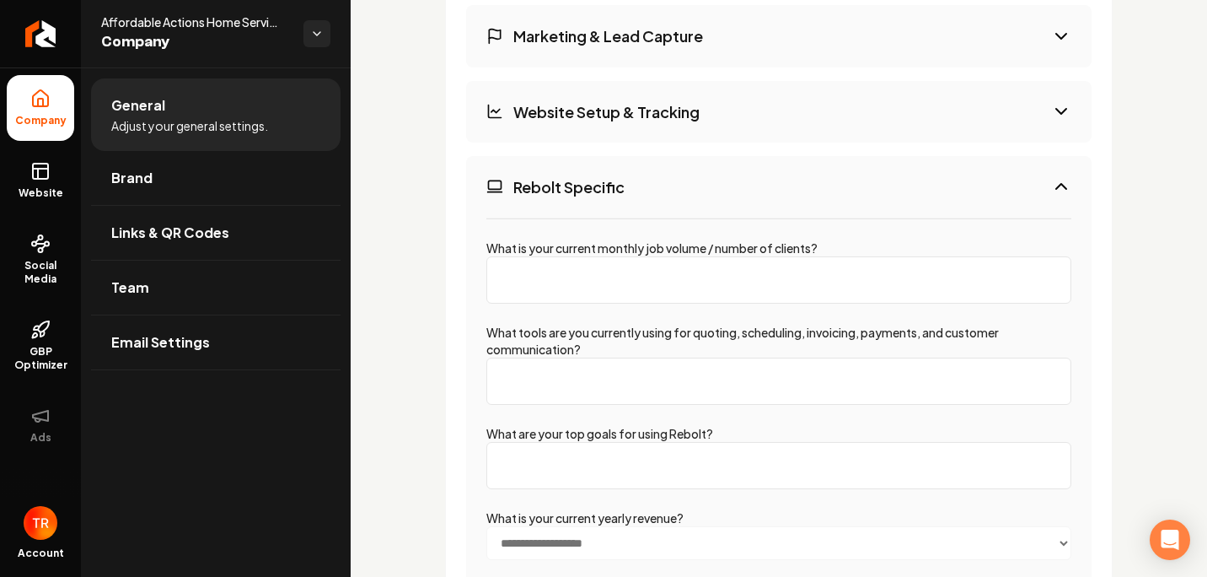
click at [533, 298] on input "What is your current monthly job volume / number of clients?" at bounding box center [778, 279] width 585 height 47
type input "50000"
click at [670, 405] on input "What tools are you currently using for quoting, scheduling, invoicing, payments…" at bounding box center [778, 380] width 585 height 47
type input "dripjobs"
click at [726, 475] on input "What are your top goals for using Rebolt?" at bounding box center [778, 465] width 585 height 47
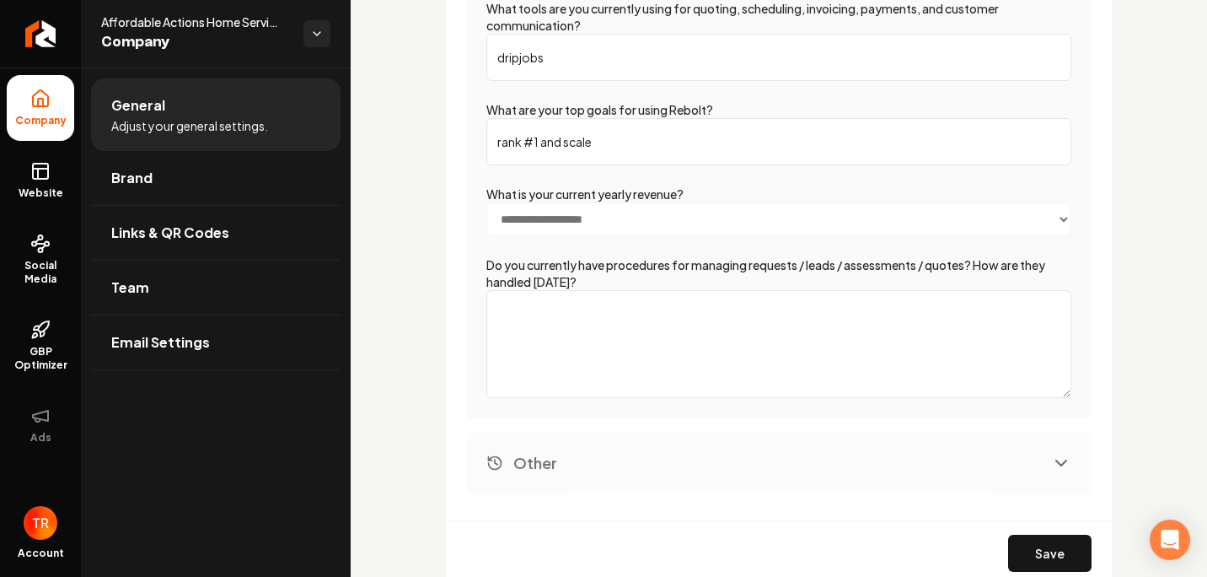
scroll to position [3000, 0]
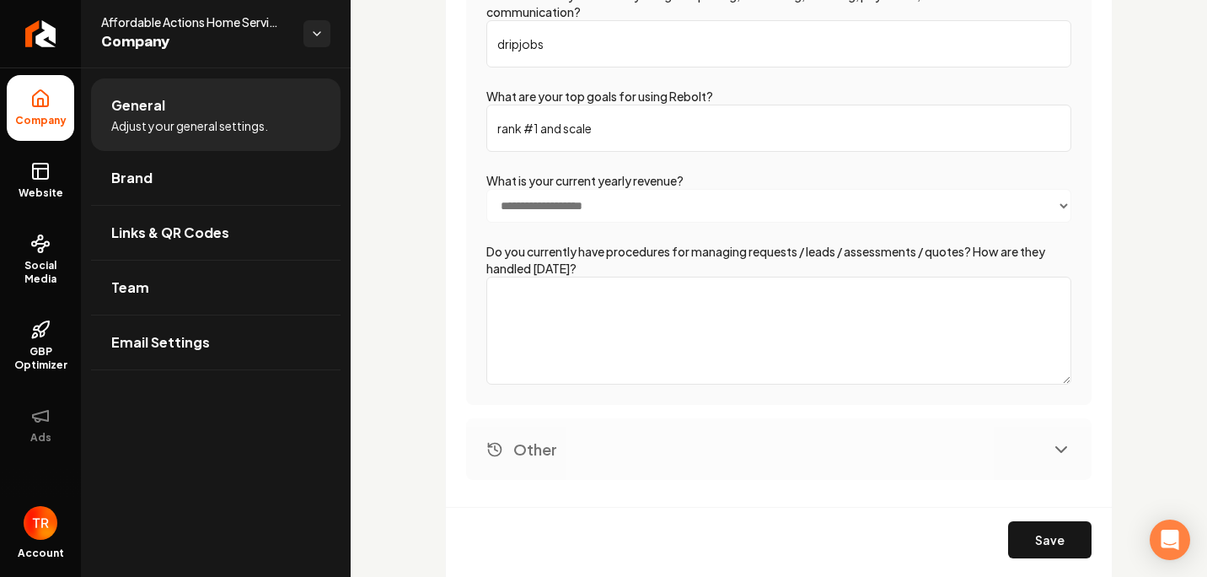
type input "rank #1 and scale"
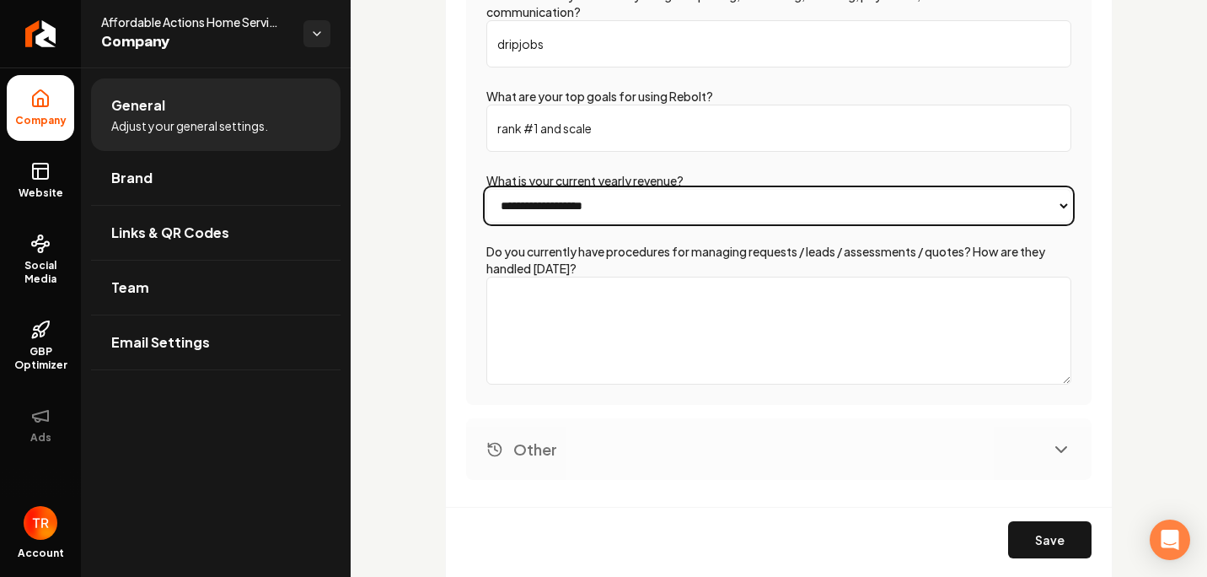
click at [637, 216] on select "**********" at bounding box center [778, 206] width 585 height 34
select select "*******"
click at [486, 207] on select "**********" at bounding box center [778, 206] width 585 height 34
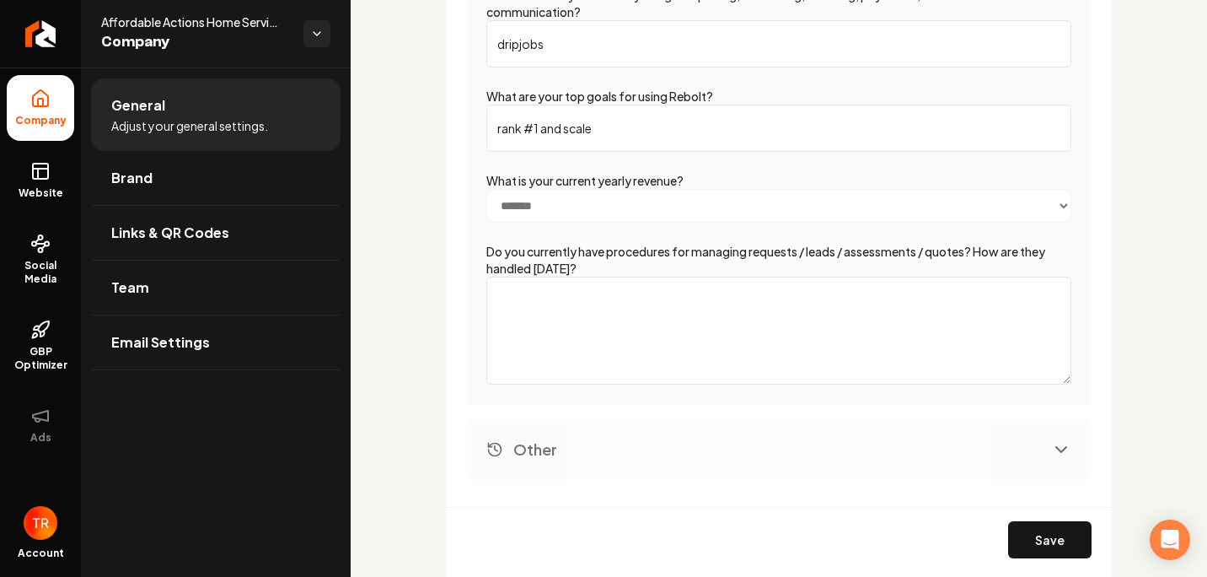
click at [515, 316] on textarea "Do you currently have procedures for managing requests / leads / assessments / …" at bounding box center [778, 331] width 585 height 108
type textarea "yes, I really take all calls, schedule it all, sell, and my teams paint the work"
click at [593, 467] on button "Other" at bounding box center [779, 449] width 626 height 62
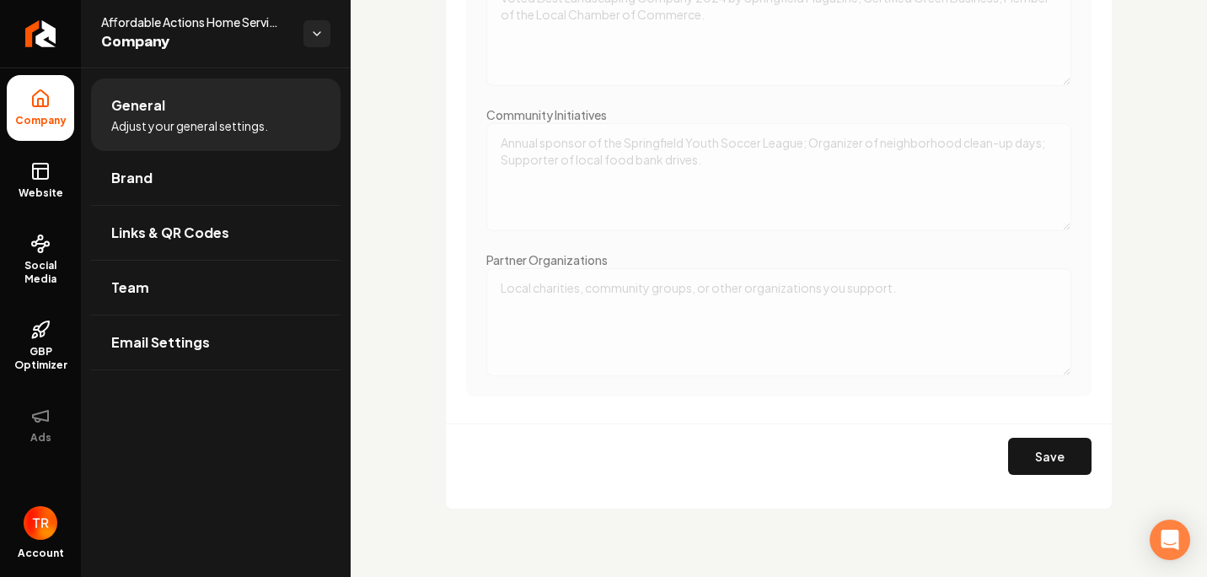
scroll to position [3194, 0]
click at [1045, 452] on button "Save" at bounding box center [1049, 456] width 83 height 37
click at [230, 340] on link "Email Settings" at bounding box center [216, 342] width 250 height 54
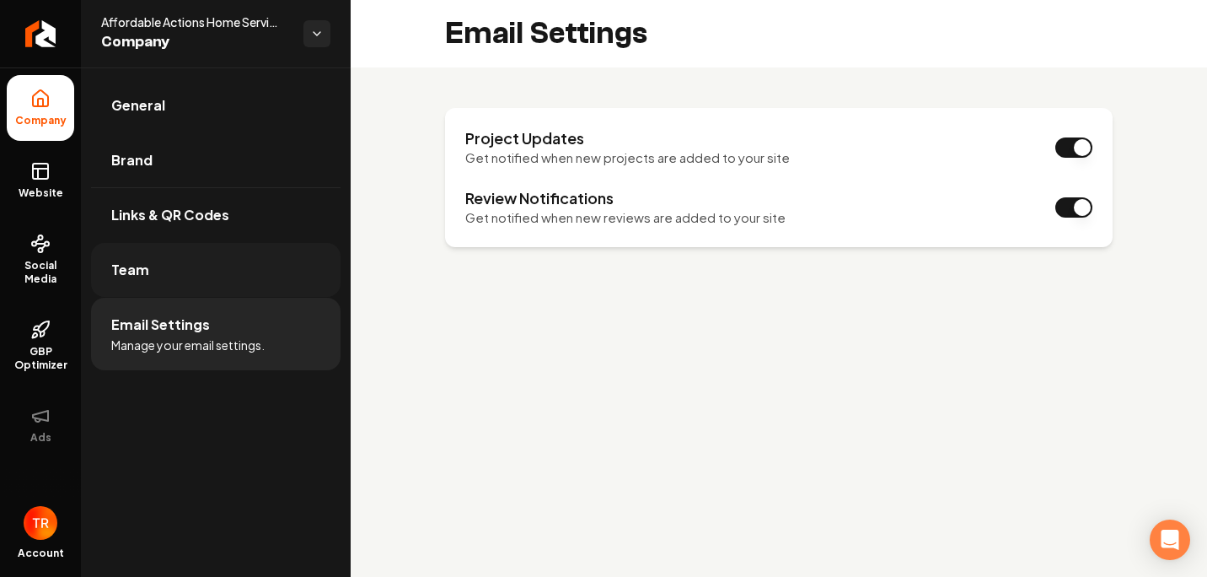
click at [230, 247] on link "Team" at bounding box center [216, 270] width 250 height 54
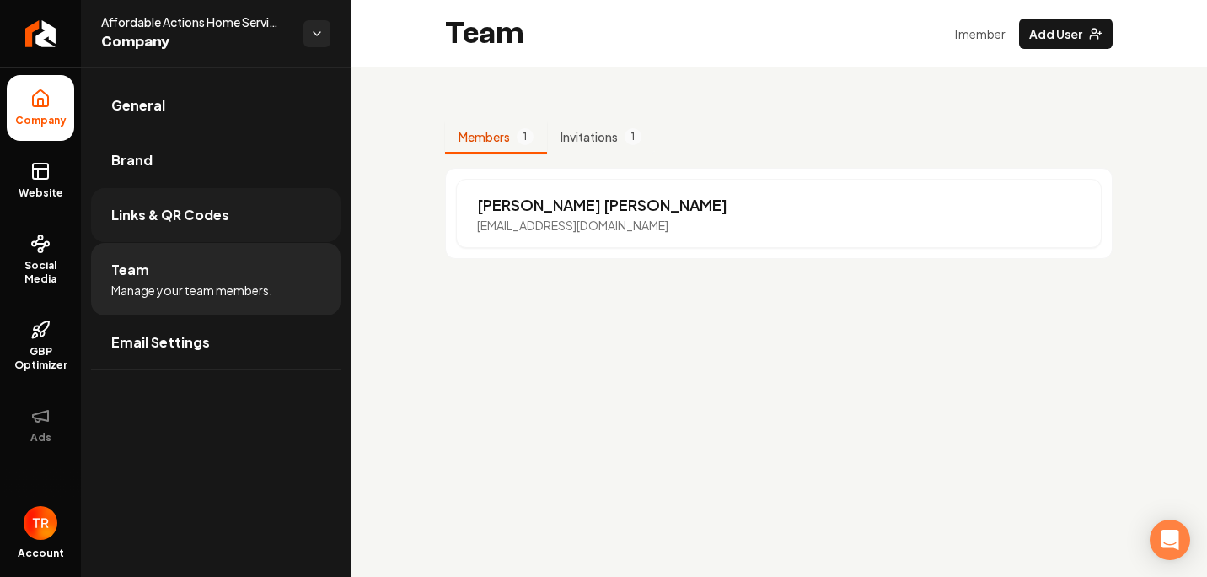
click at [228, 218] on link "Links & QR Codes" at bounding box center [216, 215] width 250 height 54
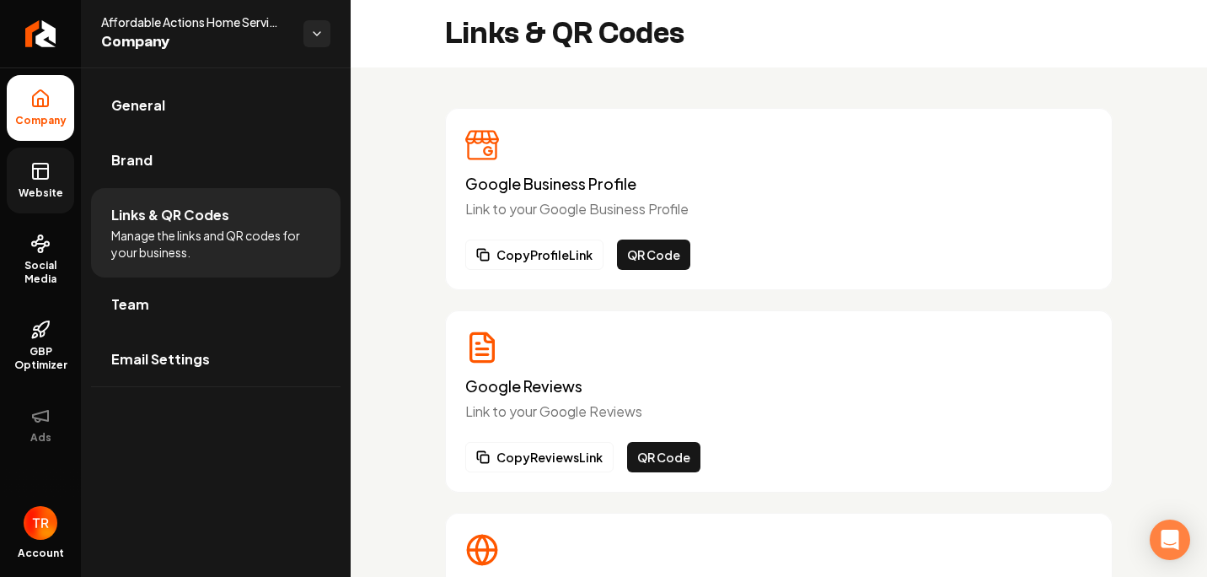
click at [43, 179] on rect at bounding box center [40, 171] width 15 height 15
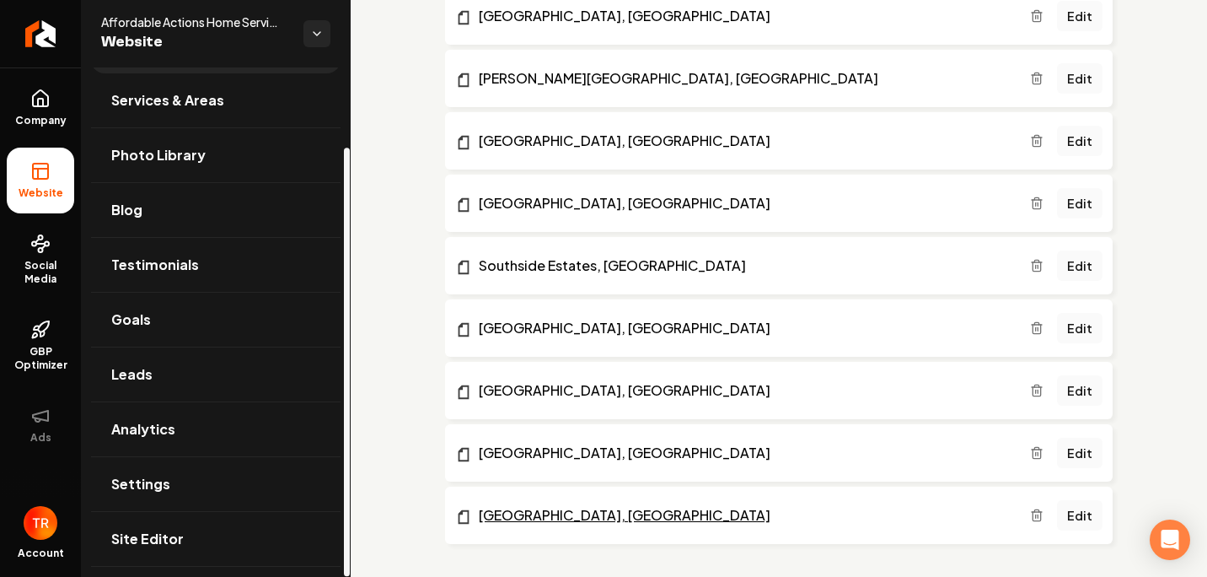
scroll to position [3618, 0]
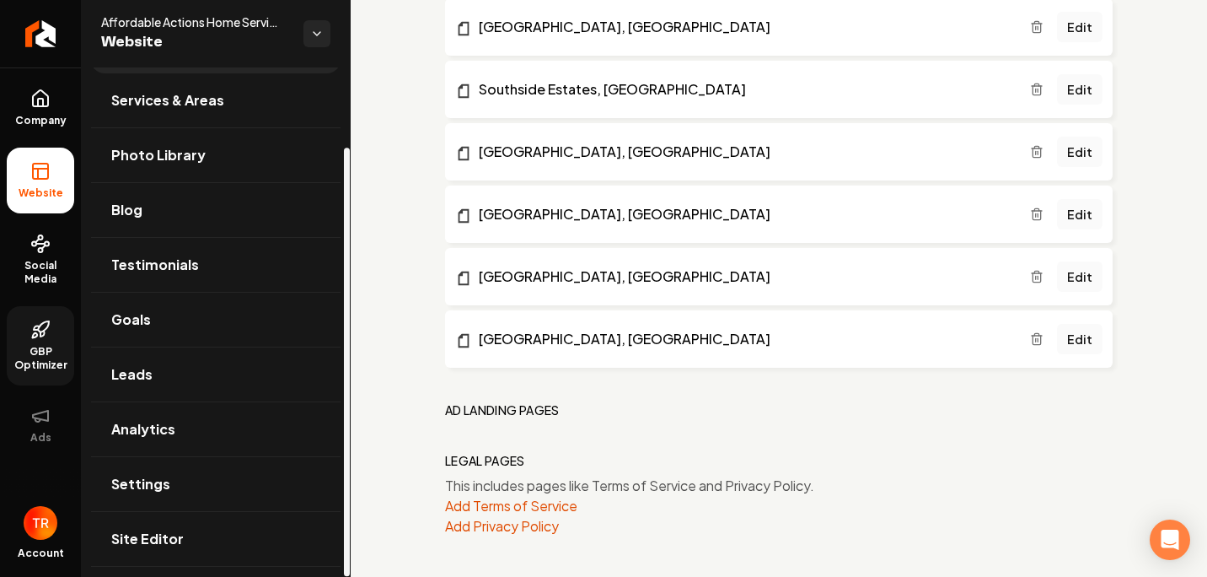
click at [29, 322] on link "GBP Optimizer" at bounding box center [40, 345] width 67 height 79
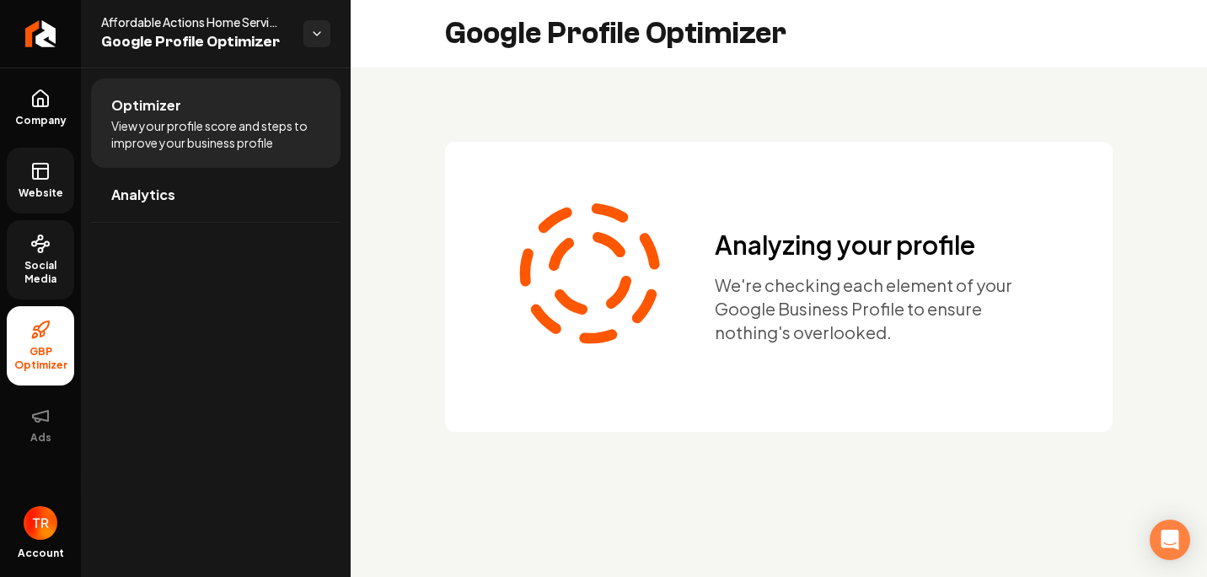
click at [45, 274] on span "Social Media" at bounding box center [40, 272] width 67 height 27
